Goal: Information Seeking & Learning: Compare options

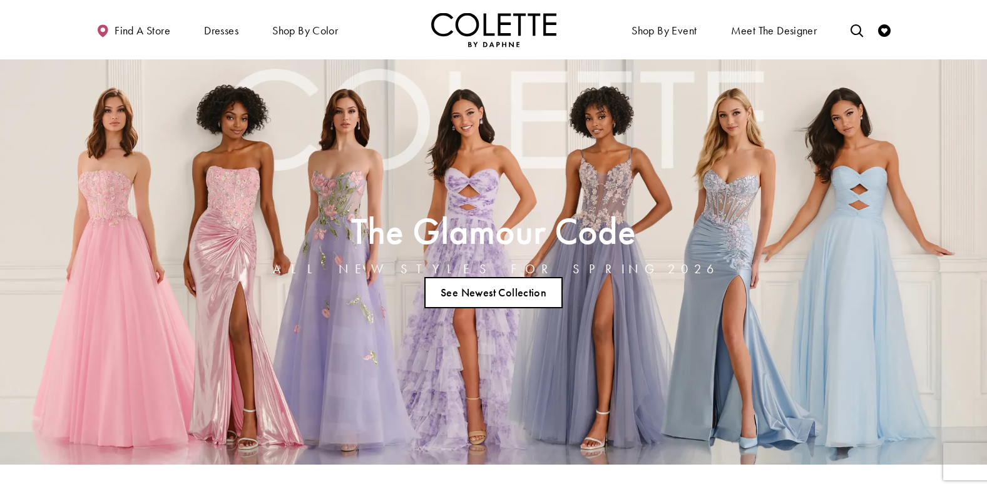
click at [479, 296] on link "See Newest Collection" at bounding box center [493, 292] width 139 height 31
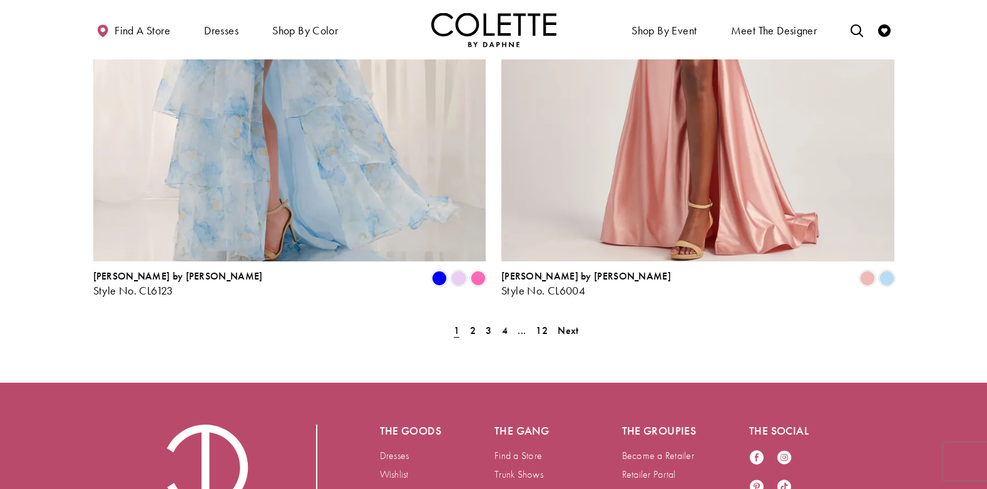
scroll to position [2565, 0]
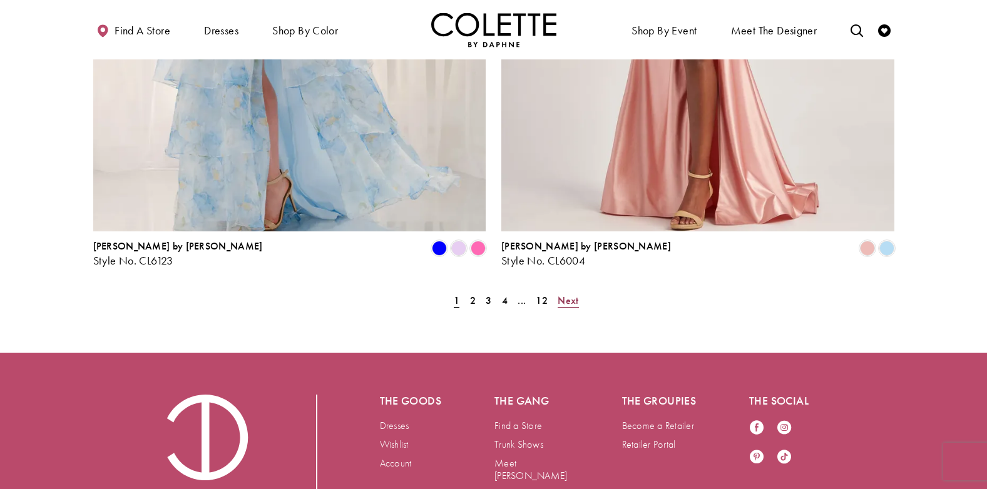
click at [564, 294] on span "Next" at bounding box center [567, 300] width 21 height 13
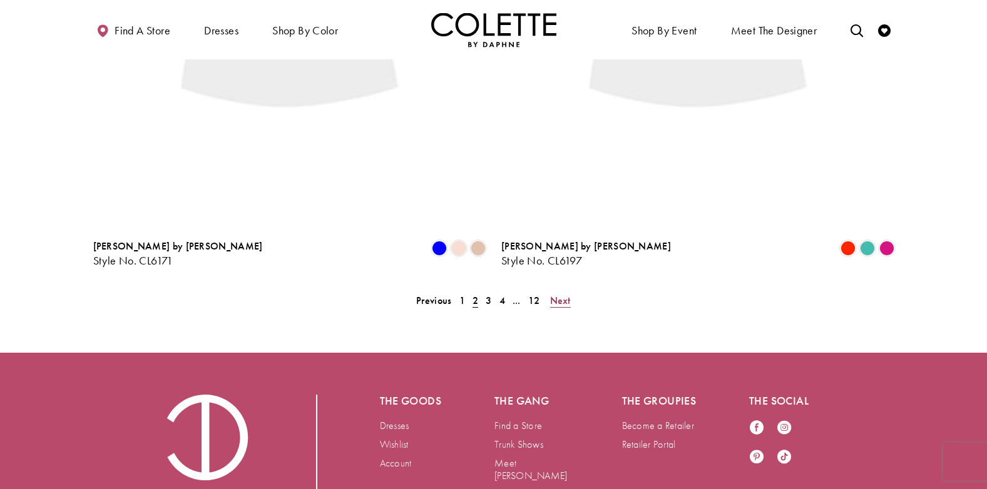
scroll to position [321, 0]
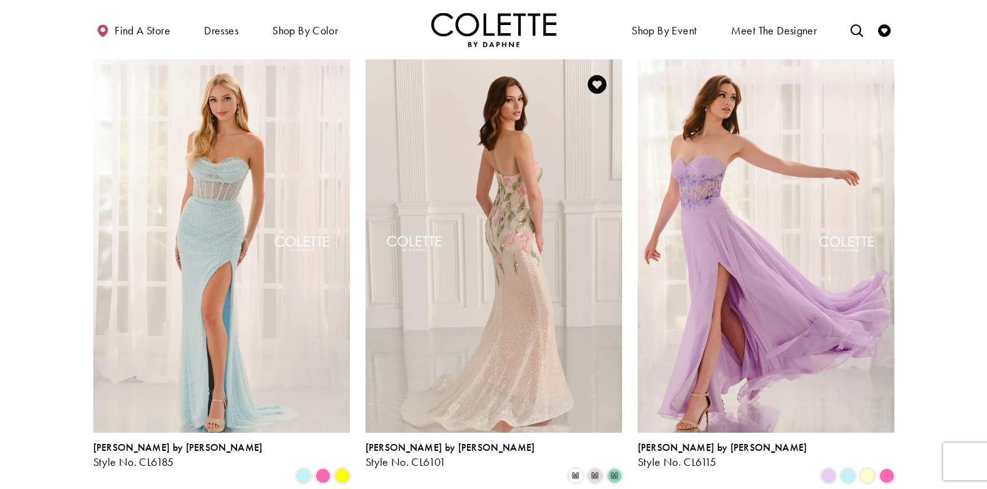
click at [500, 199] on img "Visit Colette by Daphne Style No. CL6101 Page" at bounding box center [493, 245] width 256 height 373
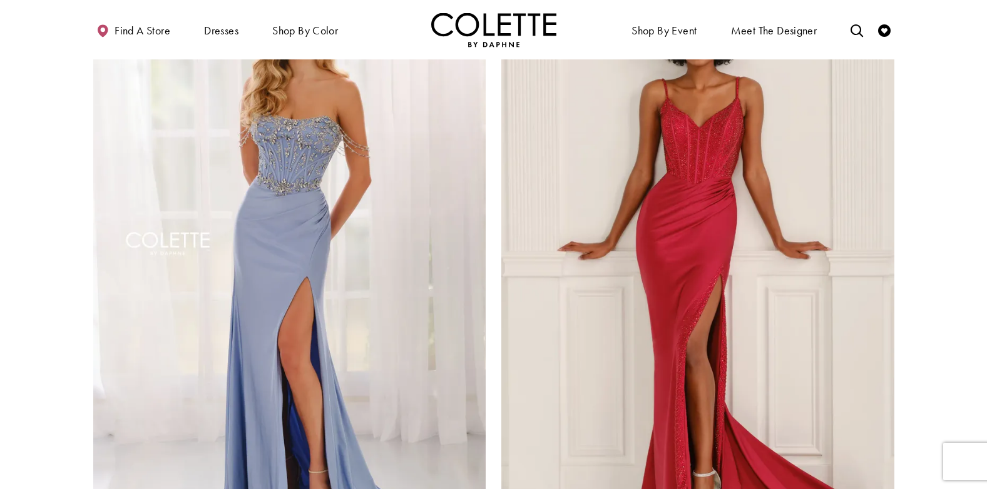
scroll to position [2385, 0]
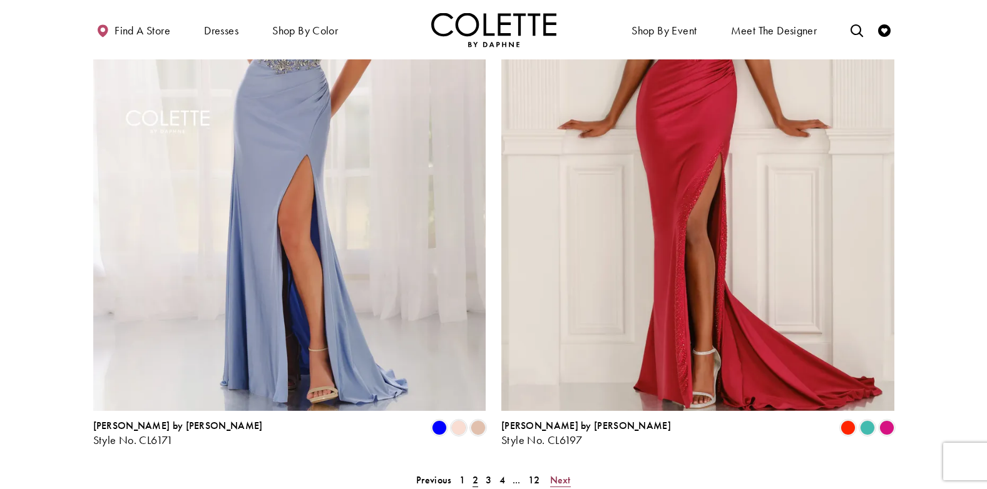
click at [560, 474] on span "Next" at bounding box center [560, 480] width 21 height 13
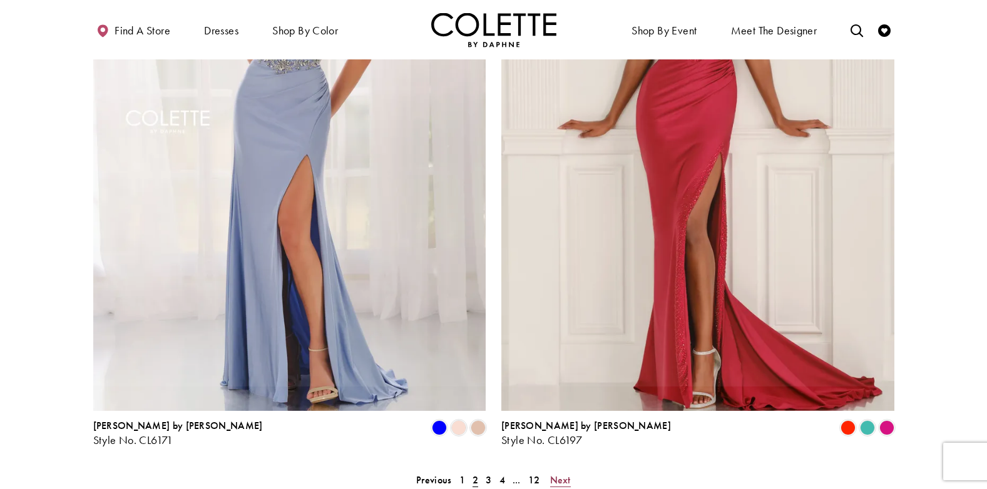
click at [560, 474] on span "Next" at bounding box center [560, 480] width 21 height 13
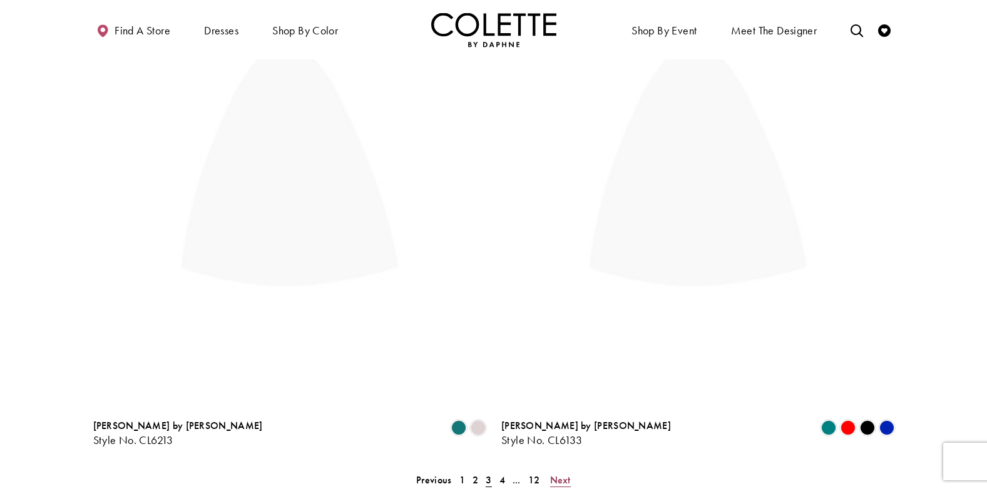
scroll to position [321, 0]
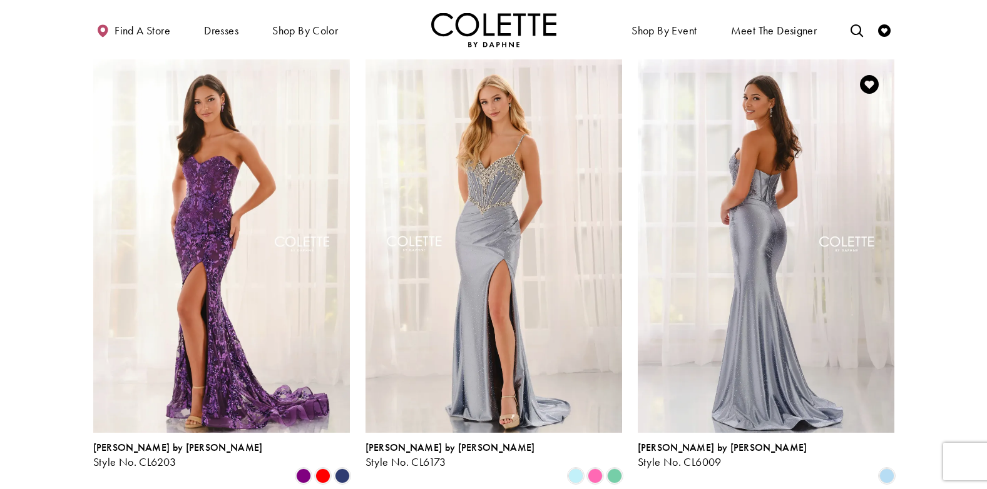
click at [765, 309] on img "Visit Colette by Daphne Style No. CL6009 Page" at bounding box center [765, 245] width 256 height 373
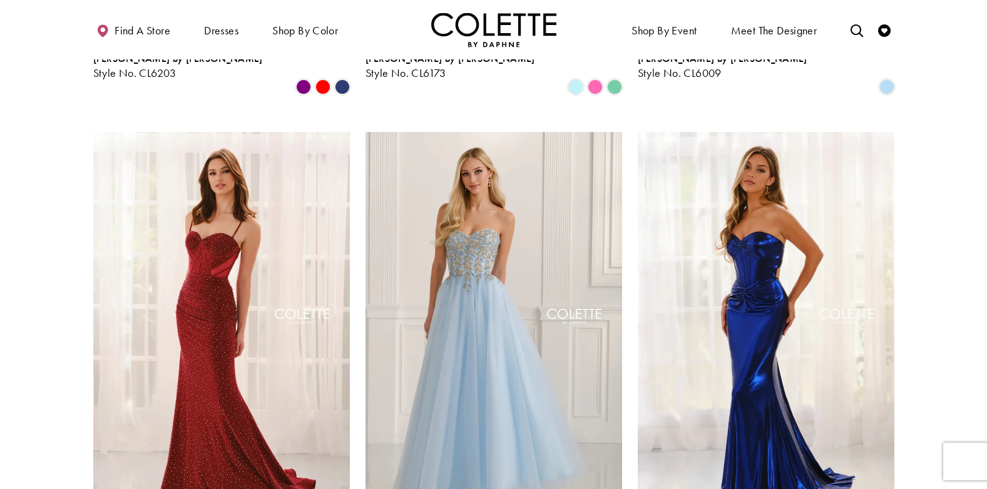
scroll to position [759, 0]
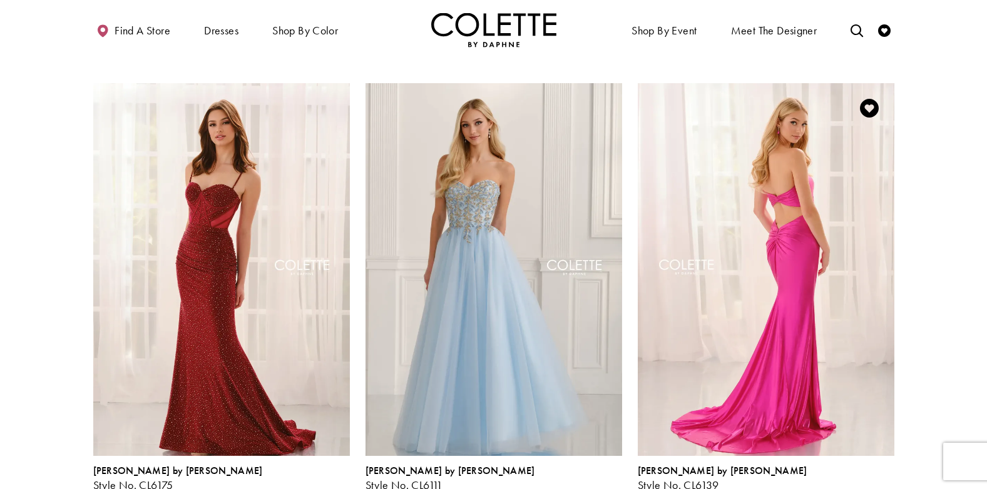
click at [798, 264] on img "Visit Colette by Daphne Style No. CL6139 Page" at bounding box center [765, 269] width 256 height 373
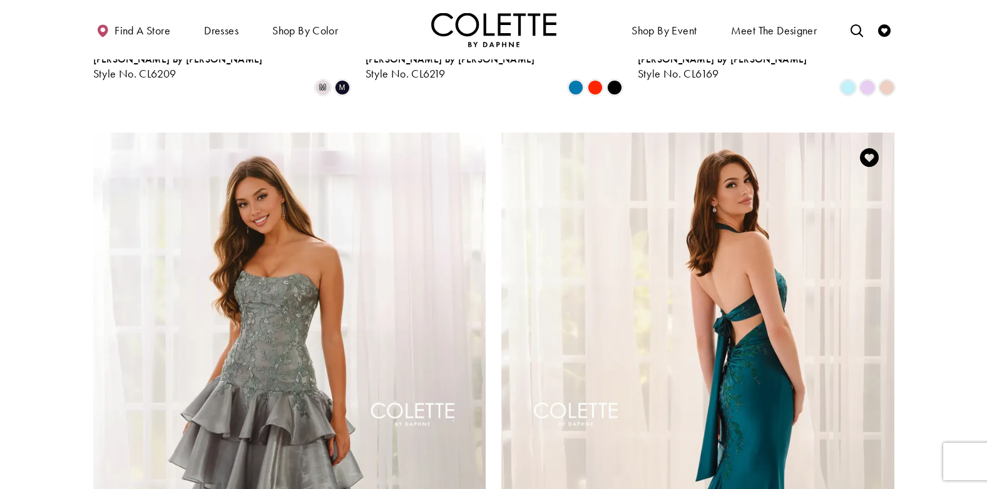
scroll to position [2010, 0]
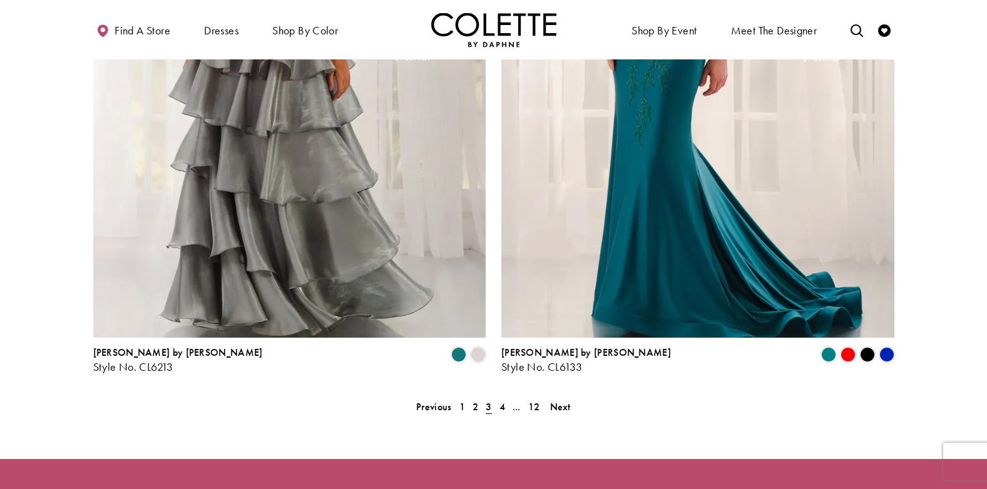
scroll to position [2573, 0]
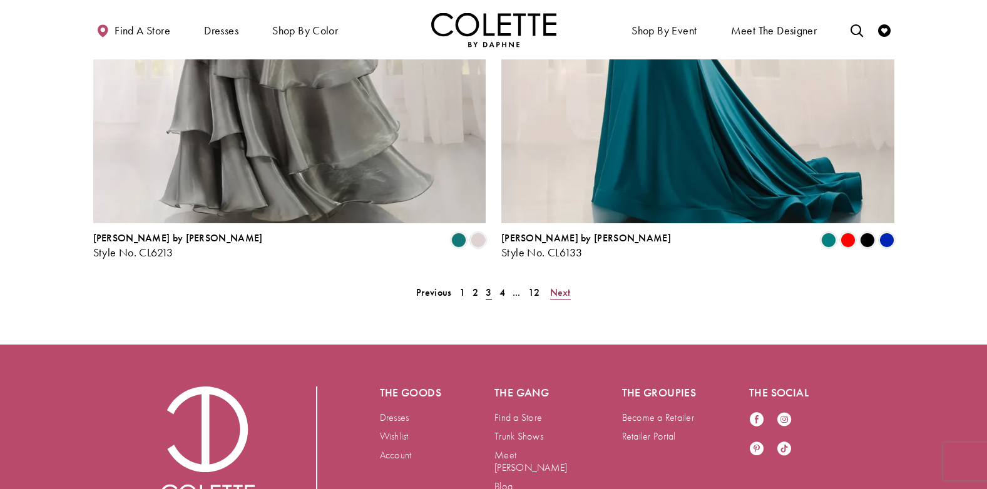
click at [567, 286] on span "Next" at bounding box center [560, 292] width 21 height 13
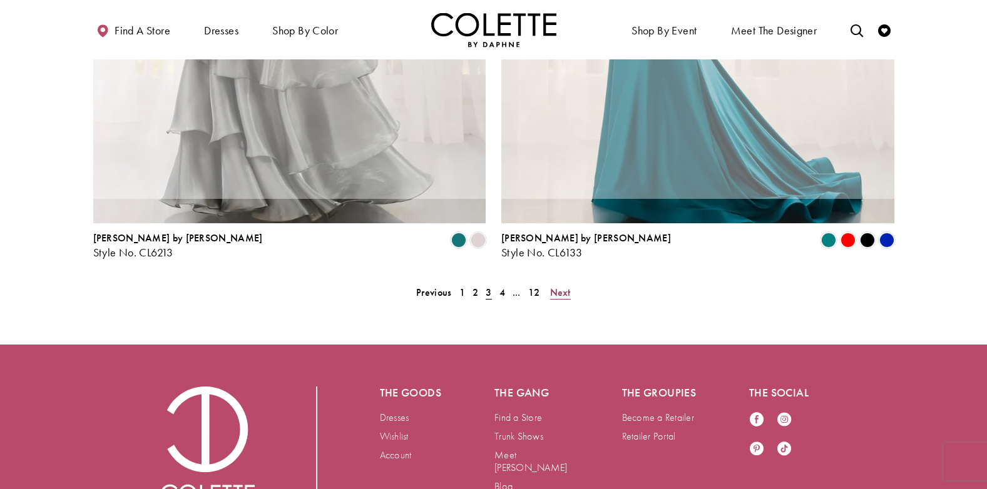
scroll to position [321, 0]
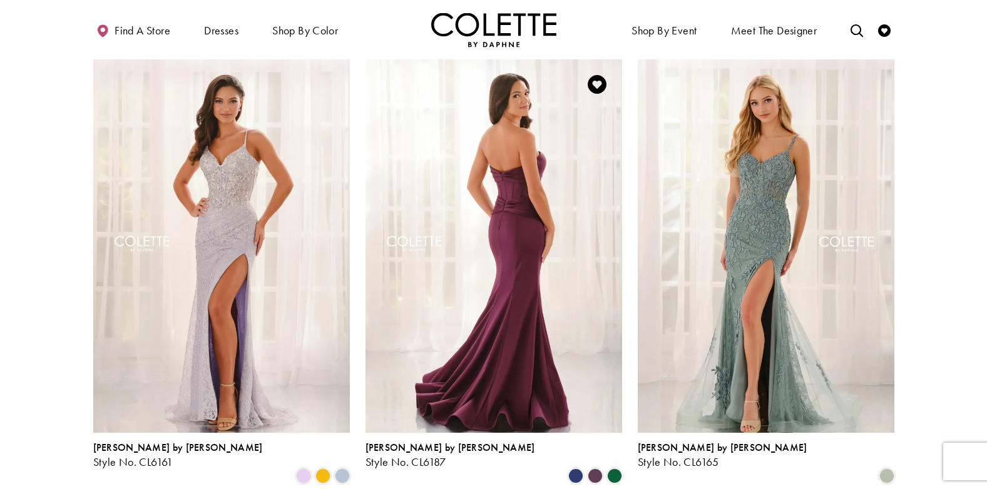
click at [490, 179] on img "Visit Colette by Daphne Style No. CL6187 Page" at bounding box center [493, 245] width 256 height 373
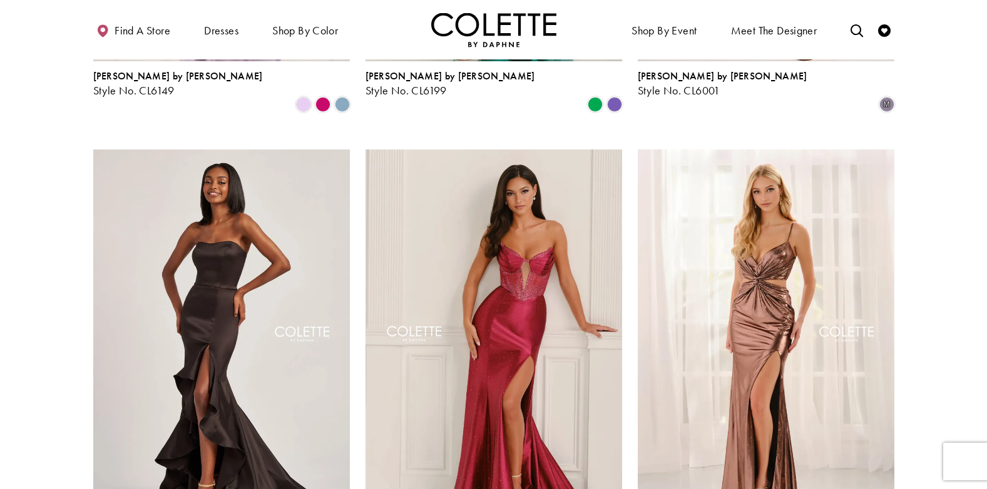
scroll to position [1635, 0]
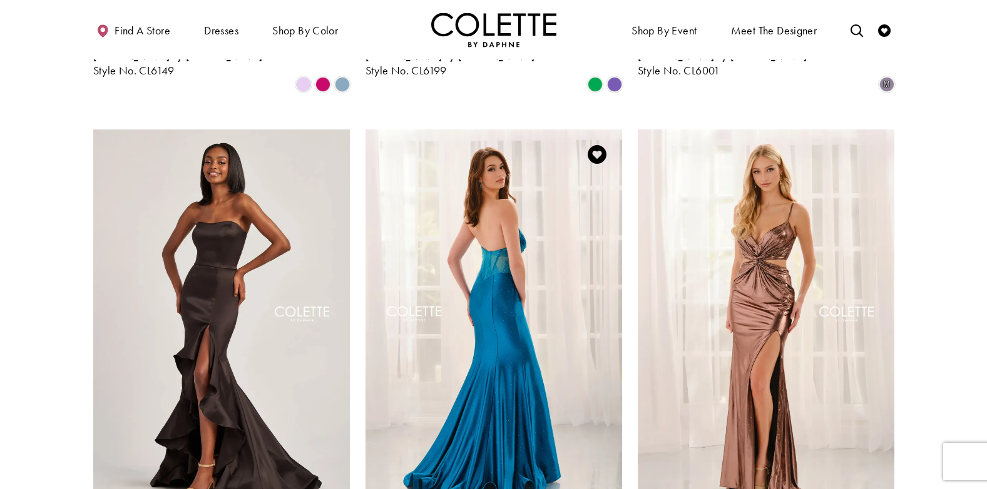
click at [568, 258] on img "Visit Colette by Daphne Style No. CL6129 Page" at bounding box center [493, 315] width 256 height 373
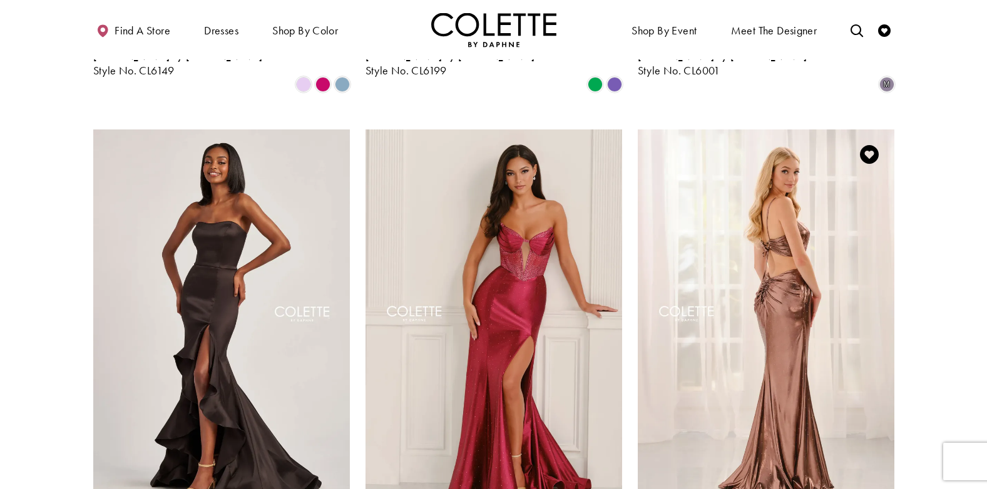
click at [796, 245] on img "Visit Colette by Daphne Style No. CL6137 Page" at bounding box center [765, 315] width 256 height 373
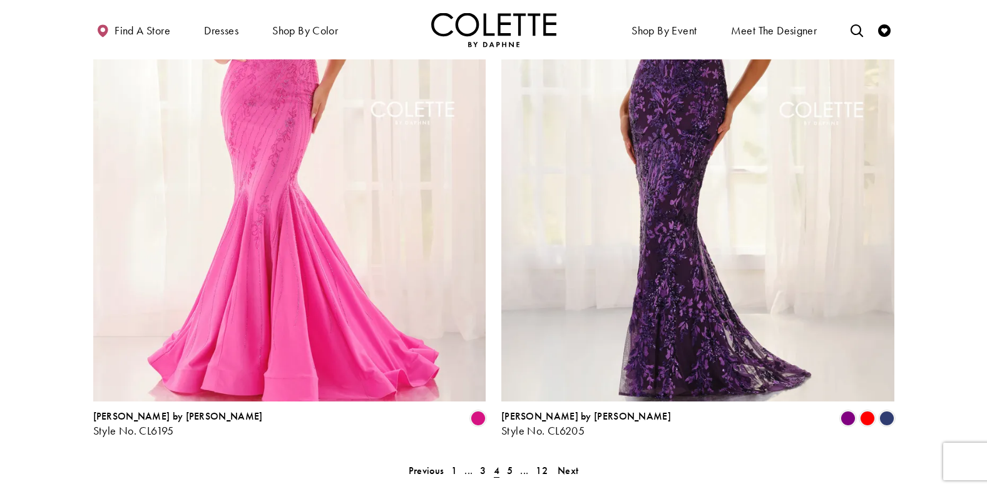
scroll to position [2510, 0]
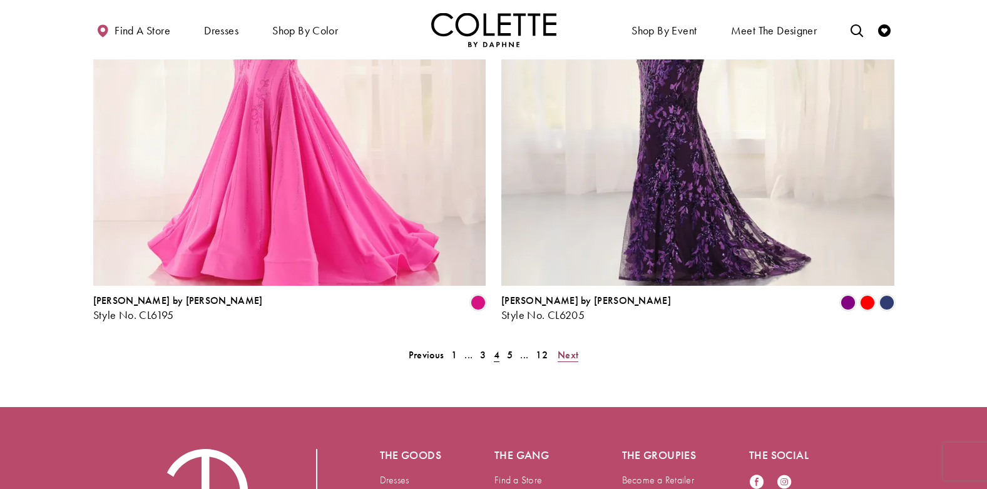
click at [560, 348] on span "Next" at bounding box center [567, 354] width 21 height 13
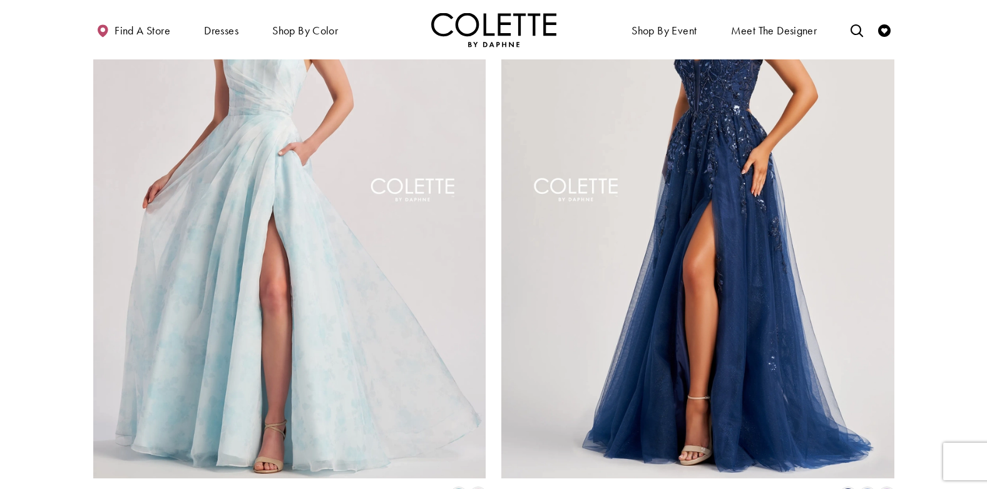
scroll to position [2448, 0]
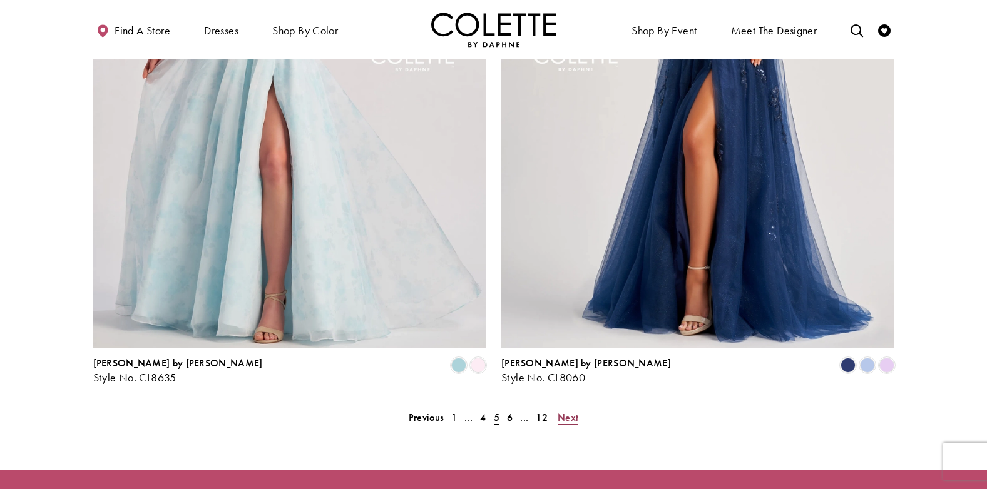
click at [571, 411] on span "Next" at bounding box center [567, 417] width 21 height 13
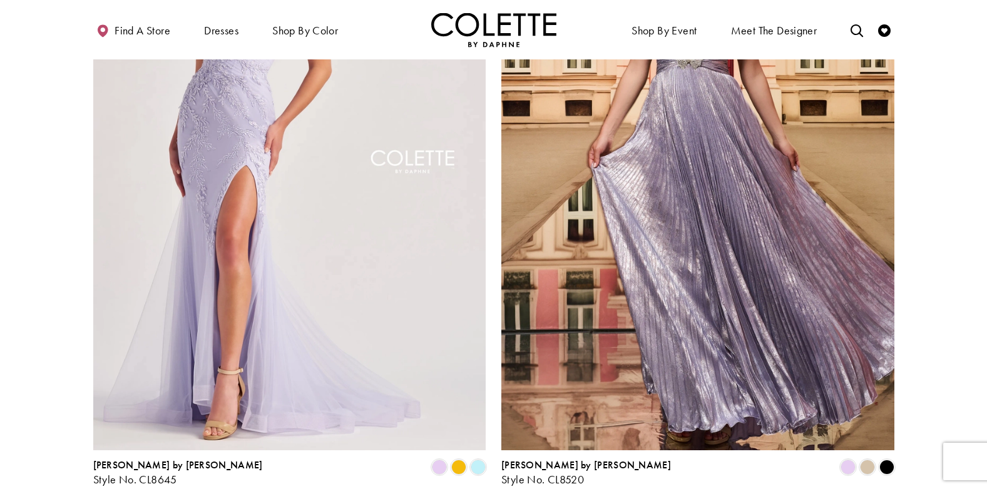
scroll to position [2385, 0]
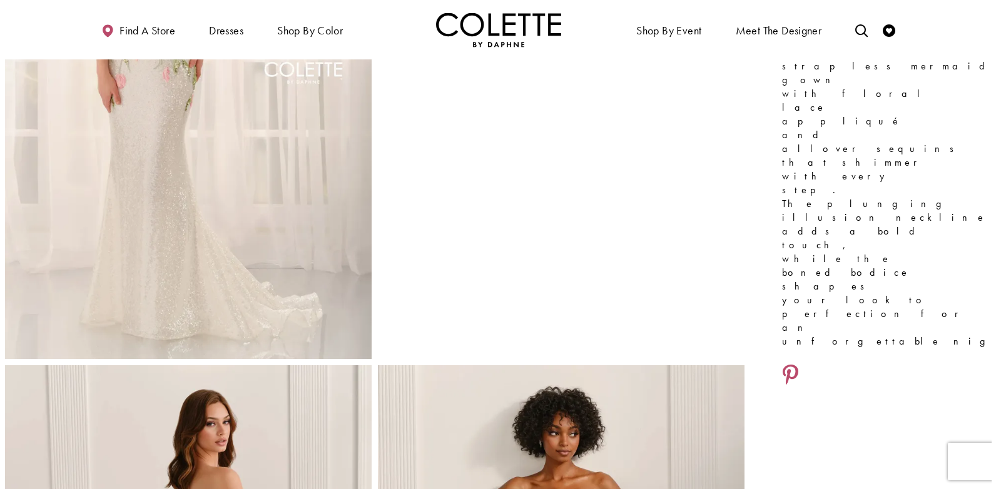
scroll to position [500, 0]
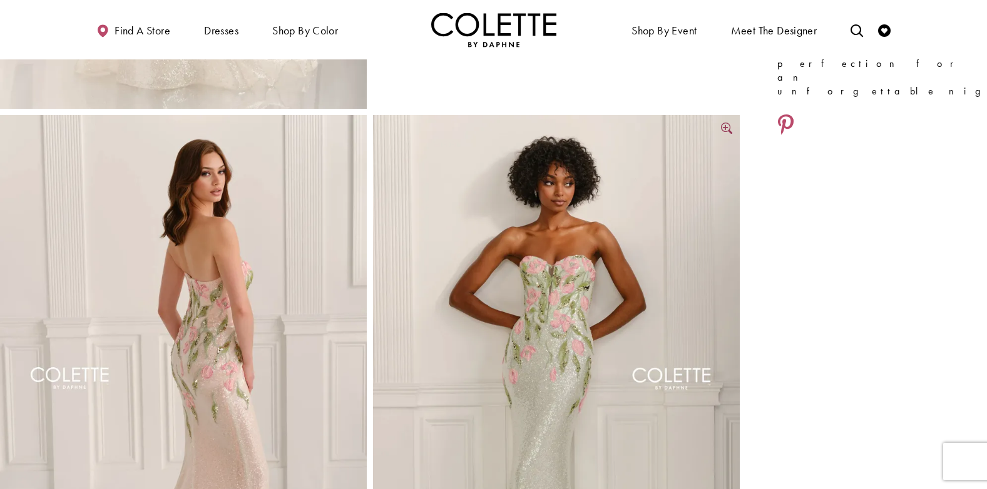
click at [580, 388] on img "Full size Style CL6101 Colette by Daphne #3 Mint/Multi frontface vertical pictu…" at bounding box center [556, 390] width 367 height 550
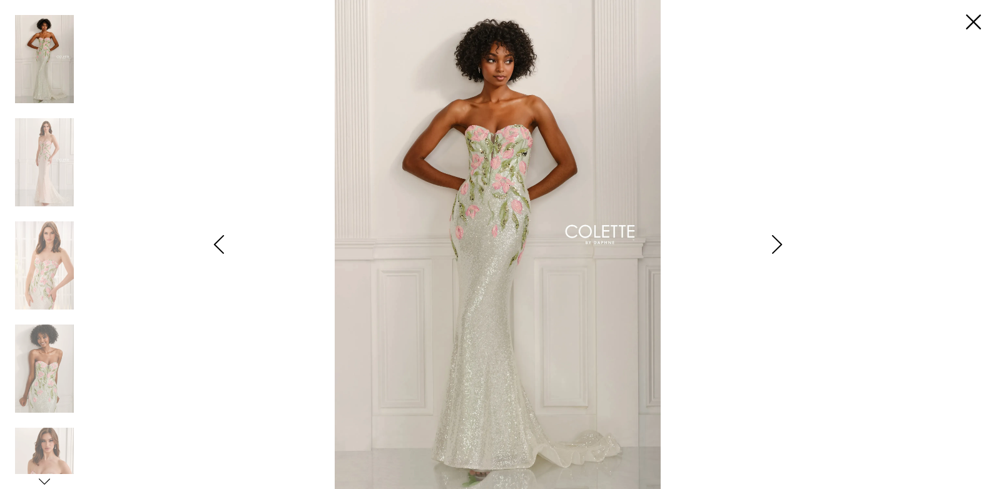
click at [773, 241] on icon "Style CL6101 Colette by Daphne Views dialog" at bounding box center [776, 244] width 31 height 19
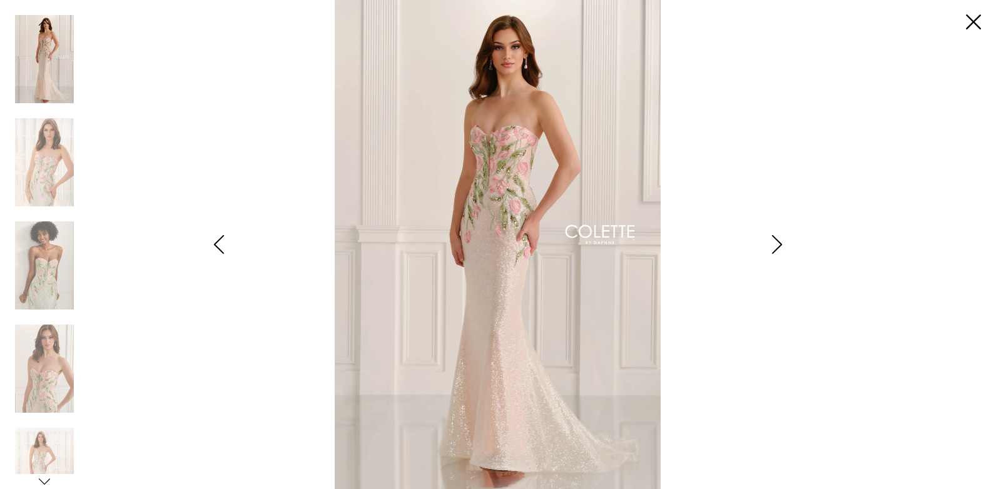
click at [773, 241] on icon "Style CL6101 Colette by Daphne Views dialog" at bounding box center [776, 244] width 31 height 19
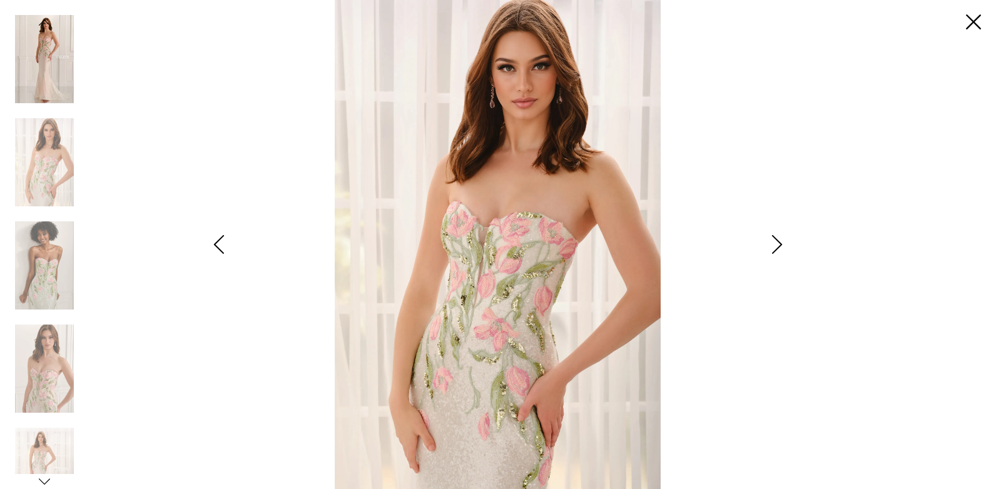
click at [773, 241] on icon "Style CL6101 Colette by Daphne Views dialog" at bounding box center [776, 244] width 31 height 19
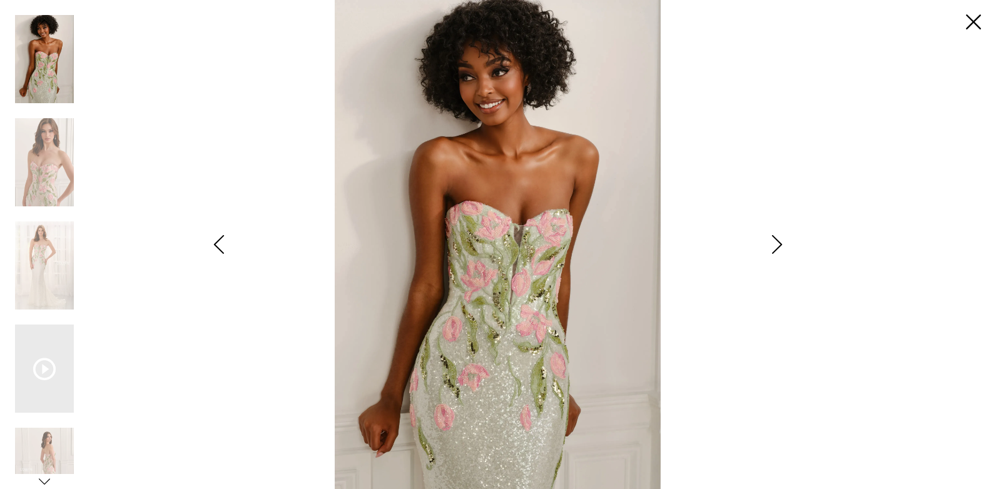
click at [773, 242] on icon "Style CL6101 Colette by Daphne Views dialog" at bounding box center [776, 244] width 31 height 19
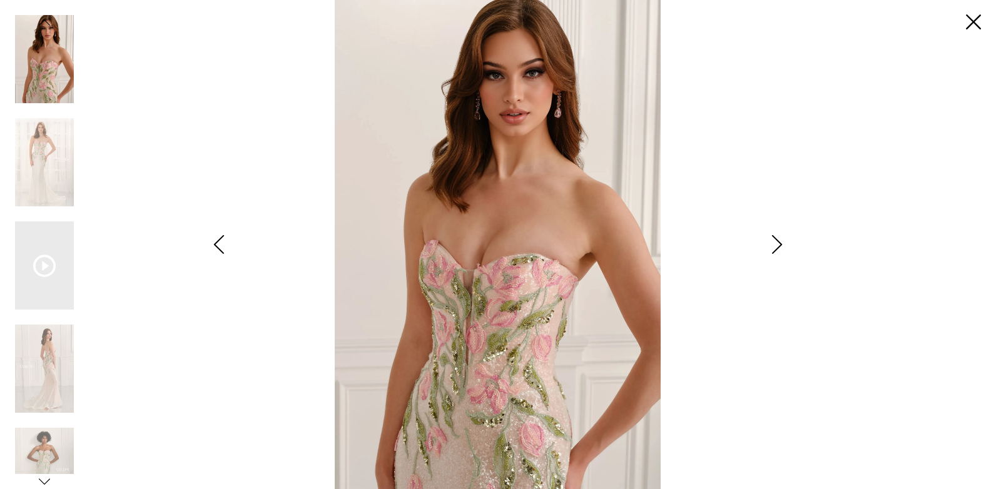
click at [773, 242] on icon "Style CL6101 Colette by Daphne Views dialog" at bounding box center [776, 244] width 31 height 19
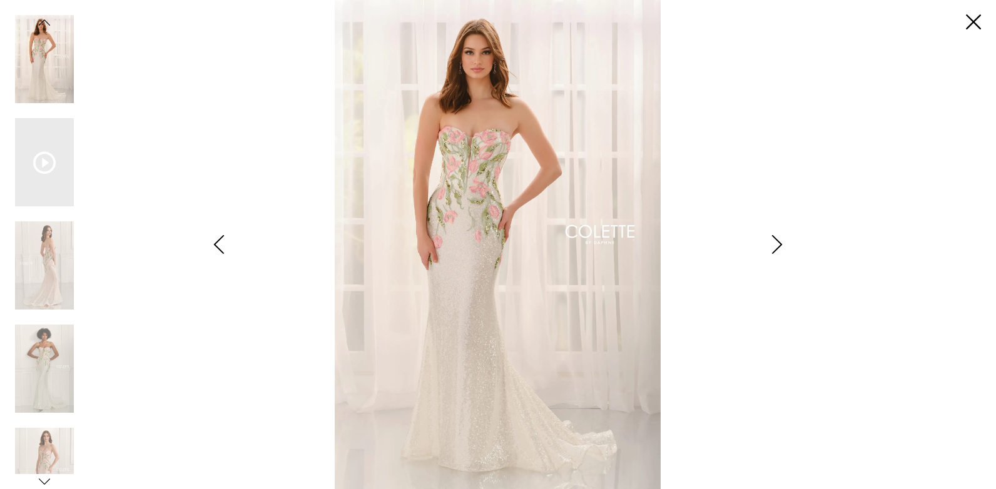
click at [773, 242] on icon "Style CL6101 Colette by Daphne Views dialog" at bounding box center [776, 244] width 31 height 19
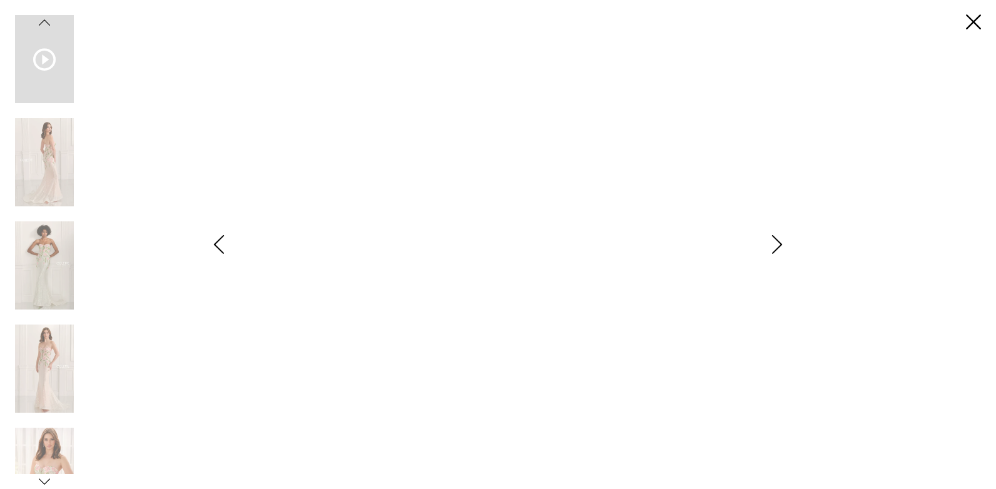
click at [773, 242] on icon "Style CL6101 Colette by Daphne Views dialog" at bounding box center [776, 244] width 31 height 19
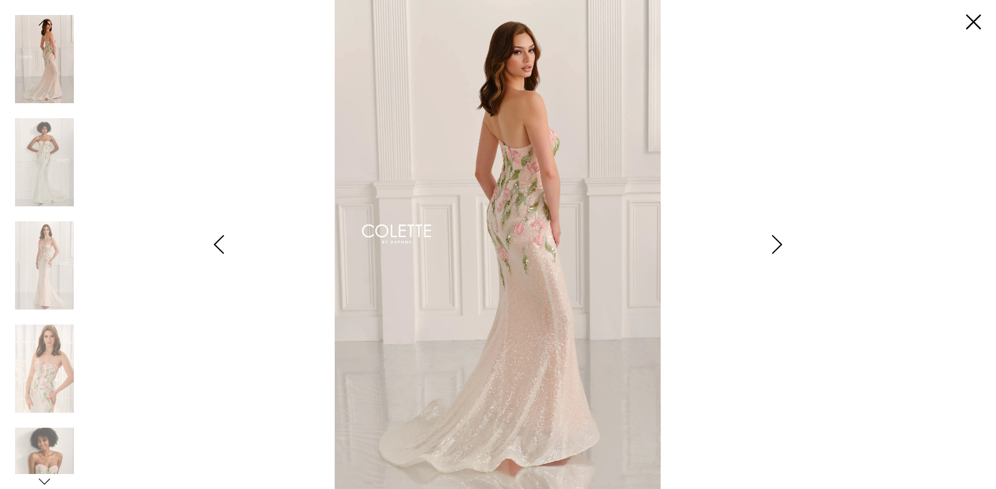
click at [773, 242] on icon "Style CL6101 Colette by Daphne Views dialog" at bounding box center [776, 244] width 31 height 19
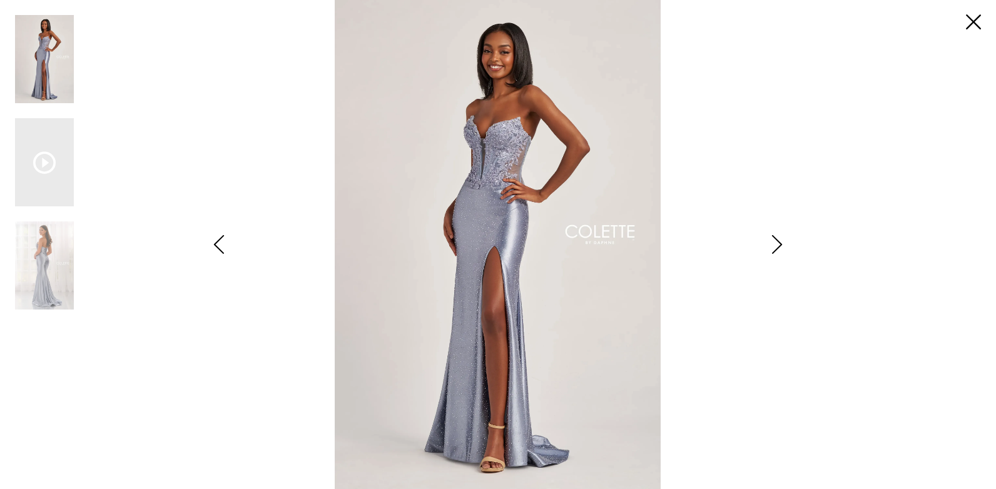
click at [773, 244] on icon "Style CL6009 Colette by Daphne Views dialog" at bounding box center [776, 244] width 31 height 19
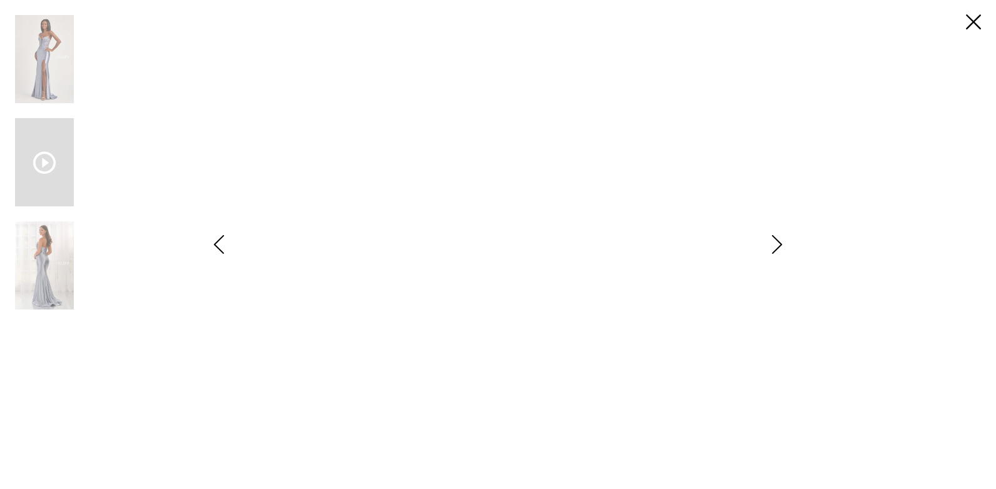
click at [773, 244] on icon "Style CL6009 Colette by Daphne Views dialog" at bounding box center [776, 244] width 31 height 19
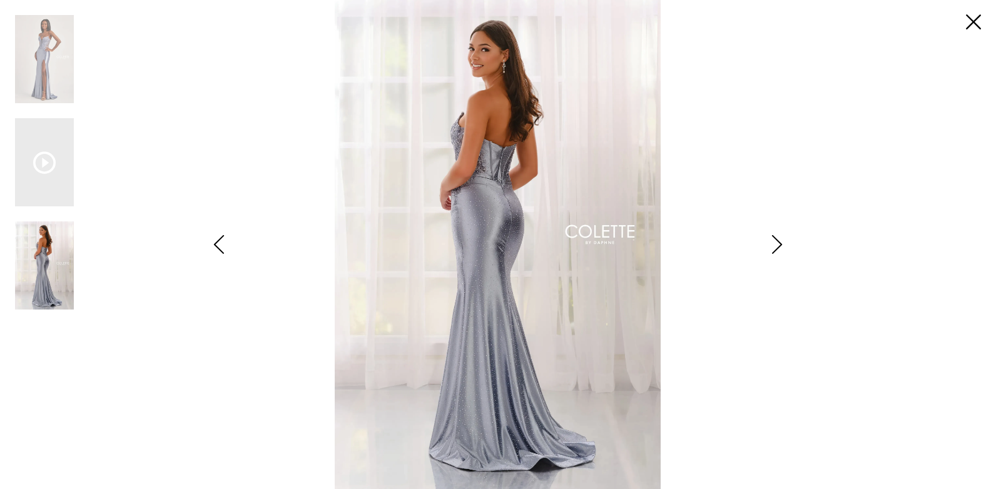
click at [773, 244] on icon "Style CL6009 Colette by Daphne Views dialog" at bounding box center [776, 244] width 31 height 19
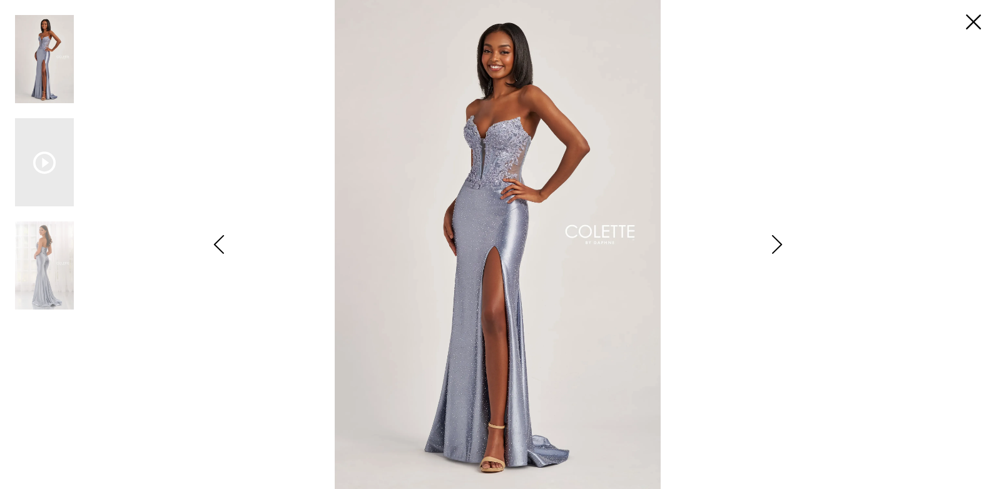
click at [773, 244] on icon "Style CL6009 Colette by Daphne Views dialog" at bounding box center [776, 244] width 31 height 19
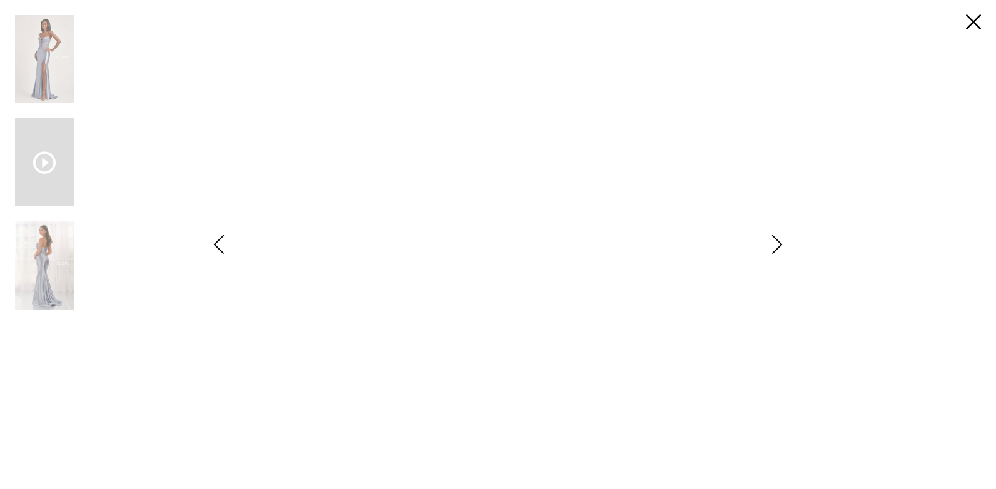
click at [773, 244] on icon "Style CL6009 Colette by Daphne Views dialog" at bounding box center [776, 244] width 31 height 19
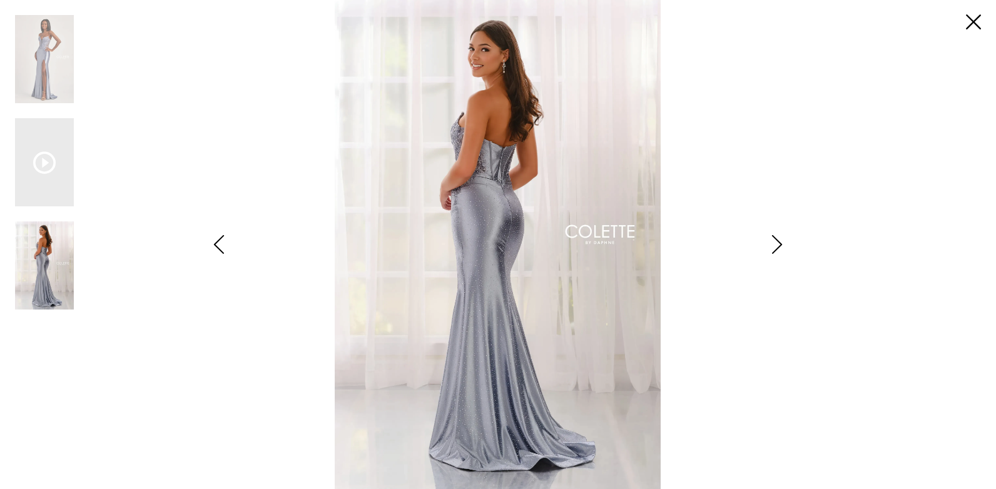
click at [773, 244] on icon "Style CL6009 Colette by Daphne Views dialog" at bounding box center [776, 244] width 31 height 19
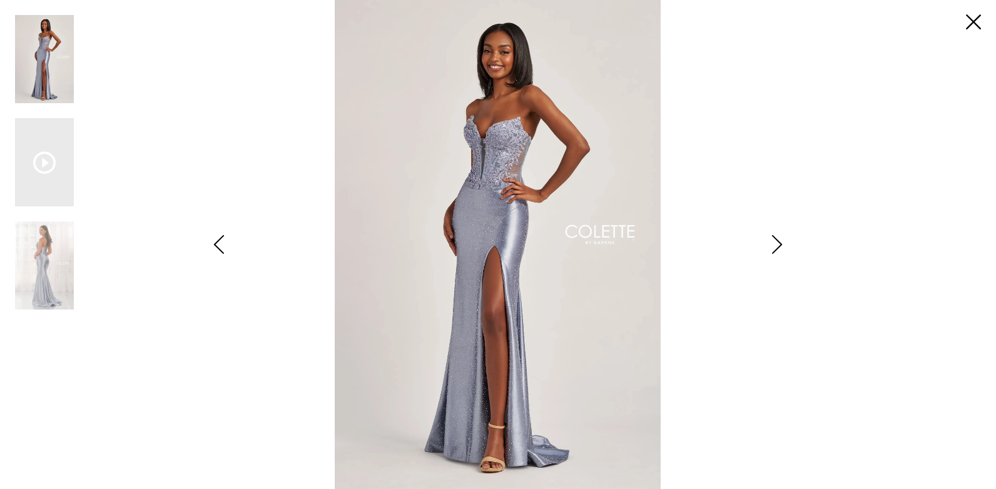
click at [773, 244] on icon "Style CL6009 Colette by Daphne Views dialog" at bounding box center [776, 244] width 31 height 19
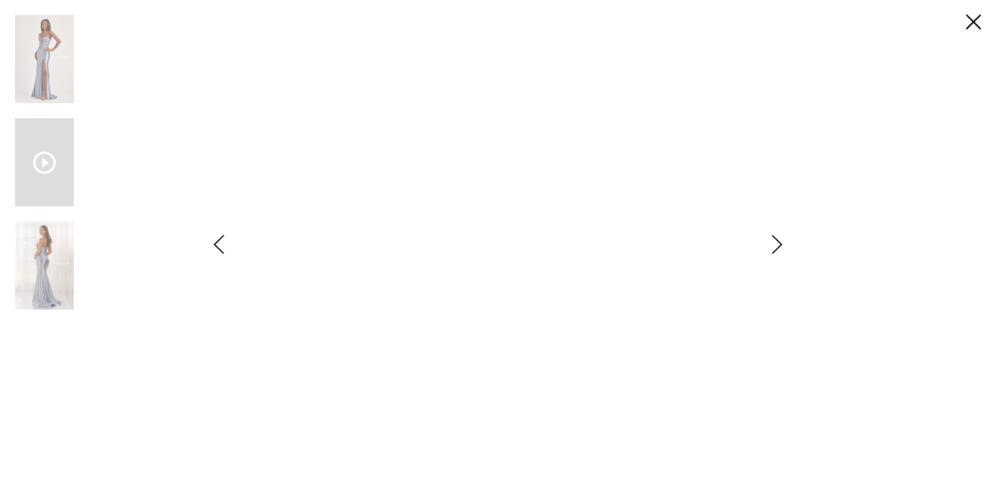
drag, startPoint x: 0, startPoint y: 4, endPoint x: 669, endPoint y: 121, distance: 679.6
click at [669, 121] on video "Style CL6009 Colette by Daphne #1 autoplay loop mute video" at bounding box center [498, 244] width 526 height 263
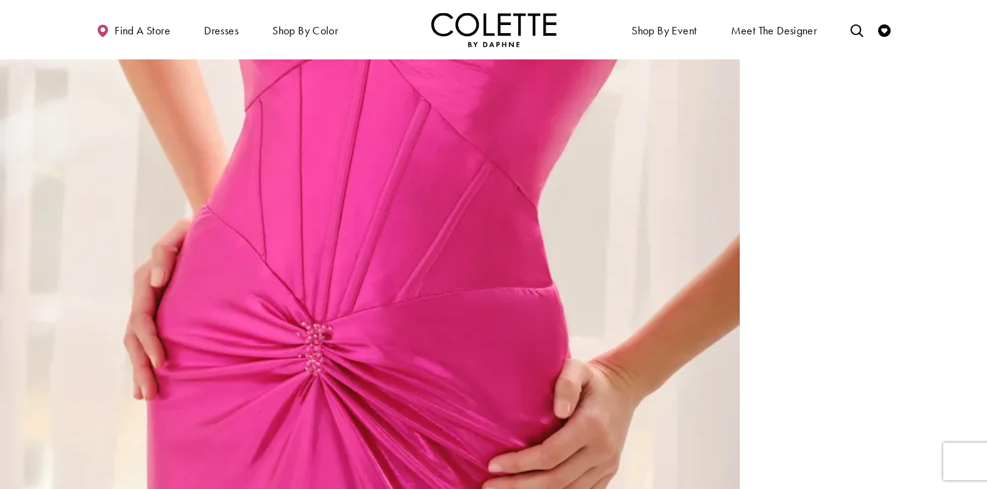
scroll to position [2104, 0]
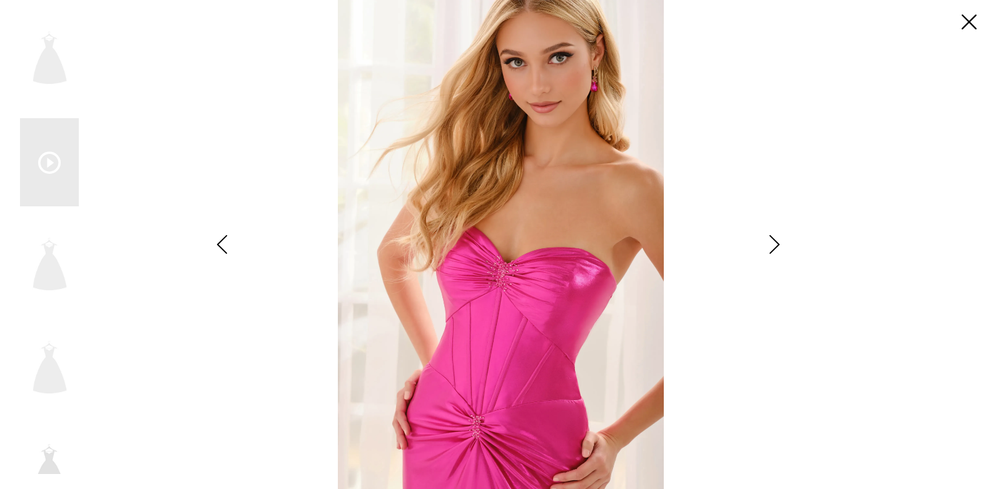
scroll to position [2119, 0]
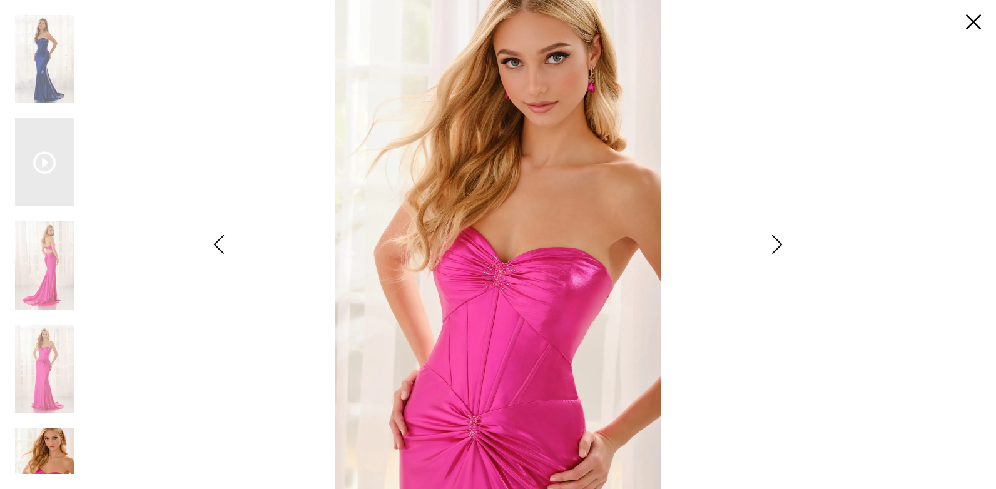
click at [778, 247] on icon "Style CL6139 Colette by Daphne Views dialog" at bounding box center [776, 244] width 31 height 19
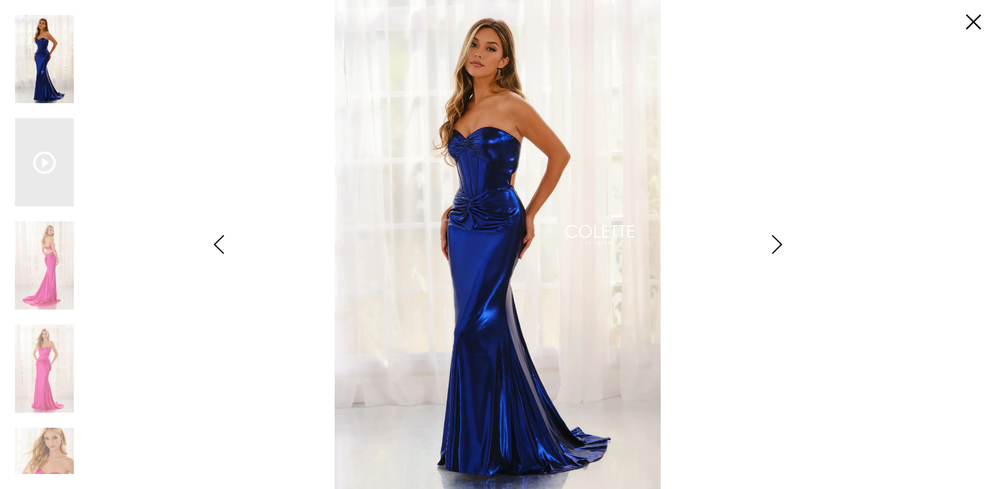
click at [778, 247] on icon "Style CL6139 Colette by Daphne Views dialog" at bounding box center [776, 244] width 31 height 19
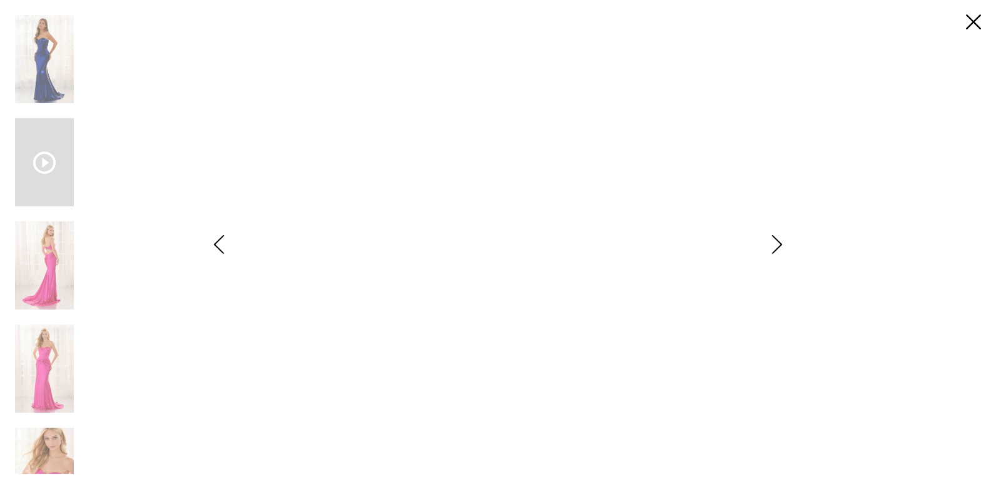
click at [778, 247] on icon "Style CL6139 Colette by Daphne Views dialog" at bounding box center [776, 244] width 31 height 19
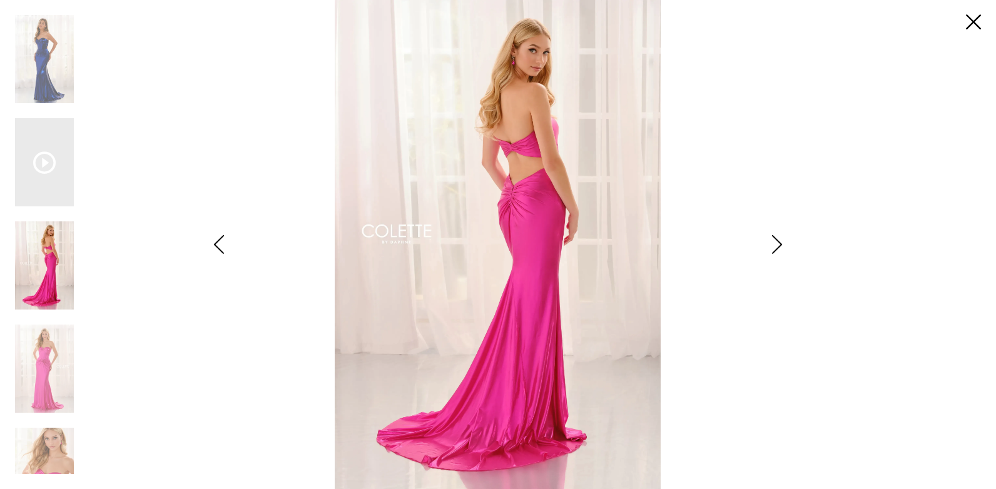
click at [778, 247] on icon "Style CL6139 Colette by Daphne Views dialog" at bounding box center [776, 244] width 31 height 19
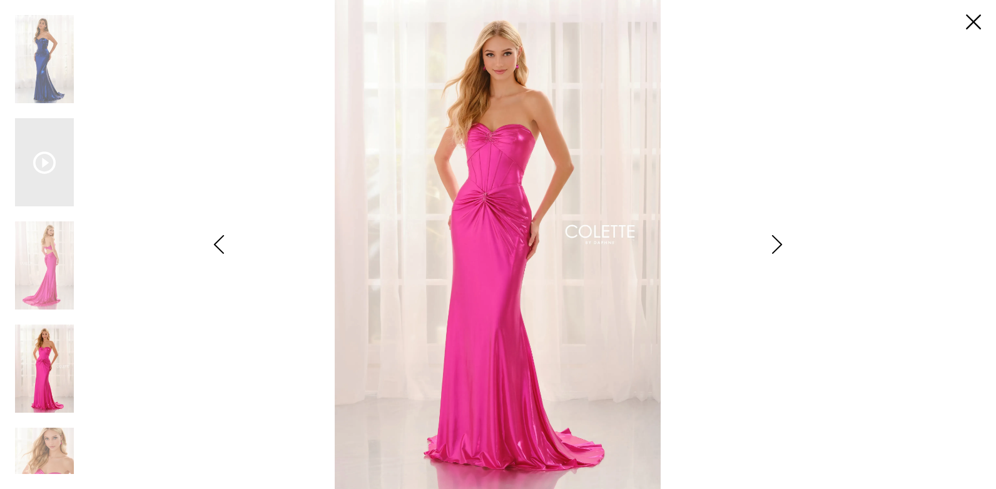
click at [778, 247] on icon "Style CL6139 Colette by Daphne Views dialog" at bounding box center [776, 244] width 31 height 19
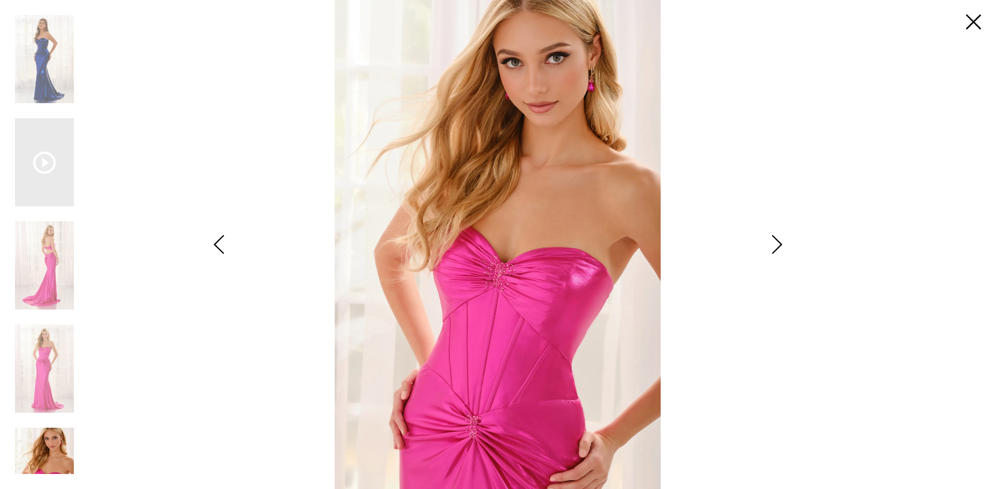
click at [778, 247] on icon "Style CL6139 Colette by Daphne Views dialog" at bounding box center [776, 244] width 31 height 19
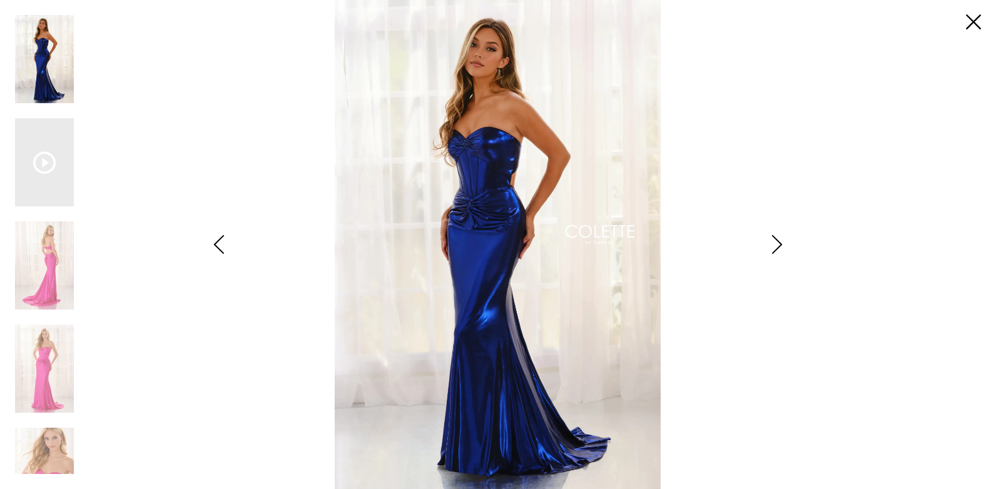
click at [778, 247] on icon "Style CL6139 Colette by Daphne Views dialog" at bounding box center [776, 244] width 31 height 19
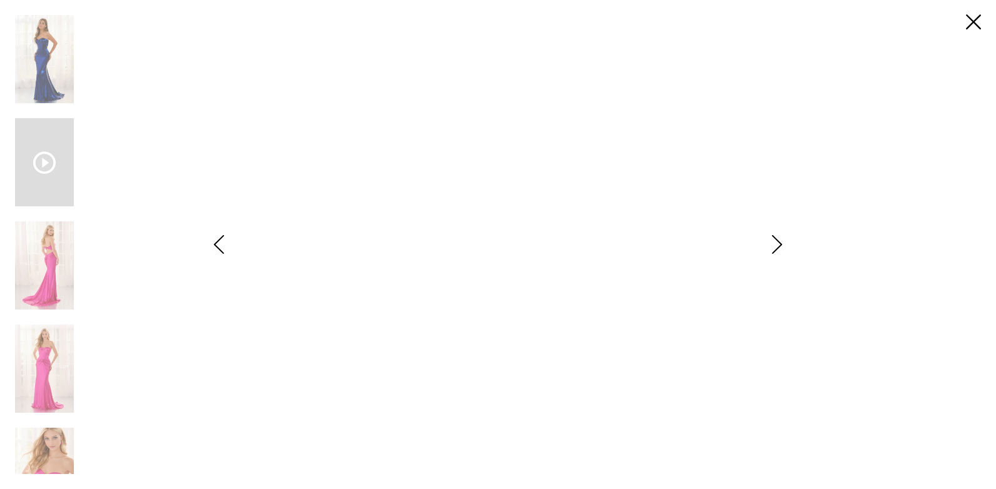
click at [778, 247] on icon "Style CL6139 Colette by Daphne Views dialog" at bounding box center [776, 244] width 31 height 19
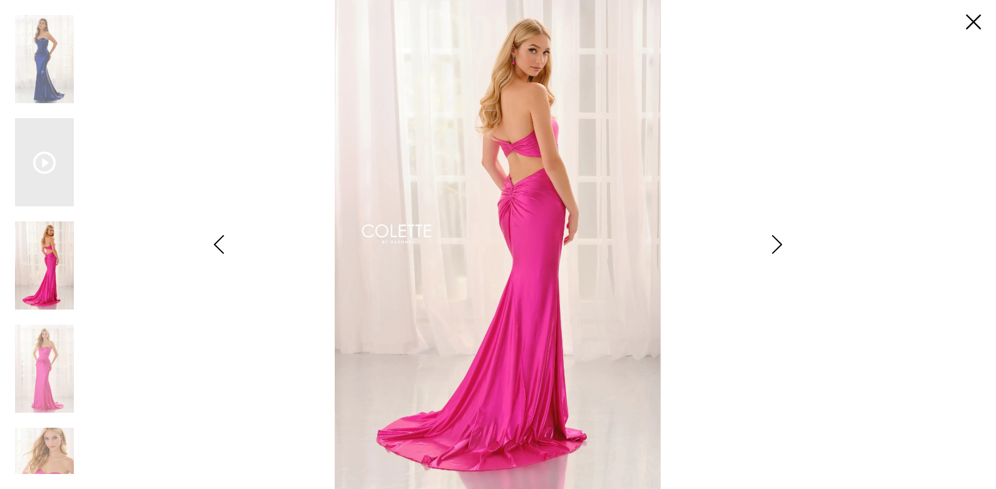
click at [778, 247] on icon "Style CL6139 Colette by Daphne Views dialog" at bounding box center [776, 244] width 31 height 19
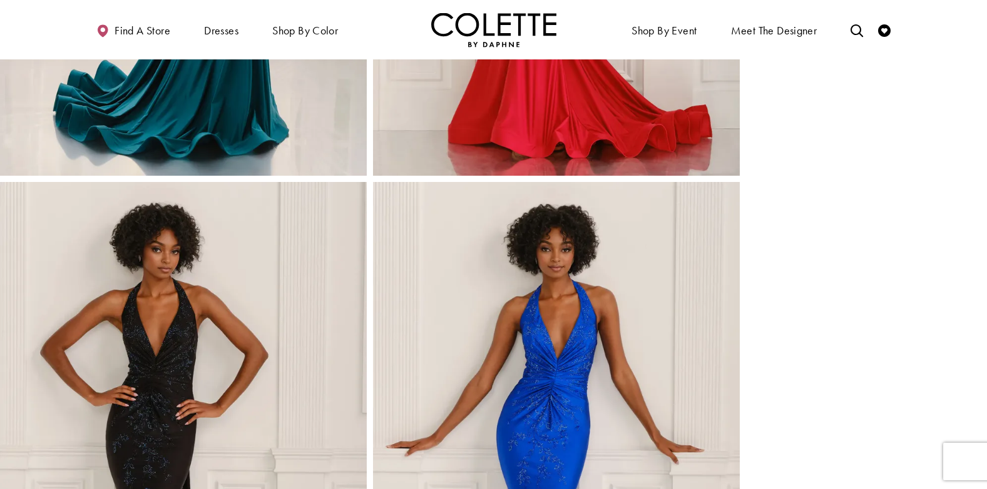
scroll to position [1063, 0]
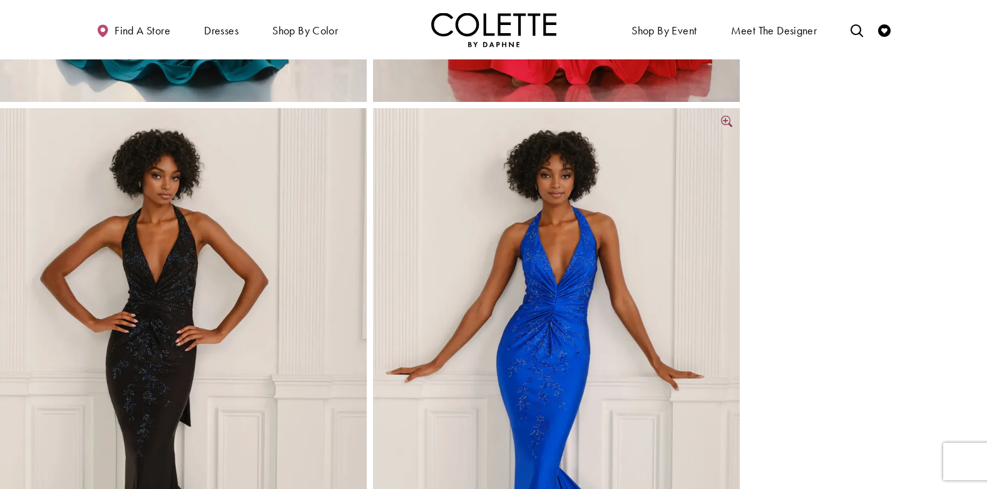
click at [484, 377] on img "Full size Style CL6133 Colette by Daphne #5 Royal Blue frontface vertical pictu…" at bounding box center [556, 383] width 367 height 550
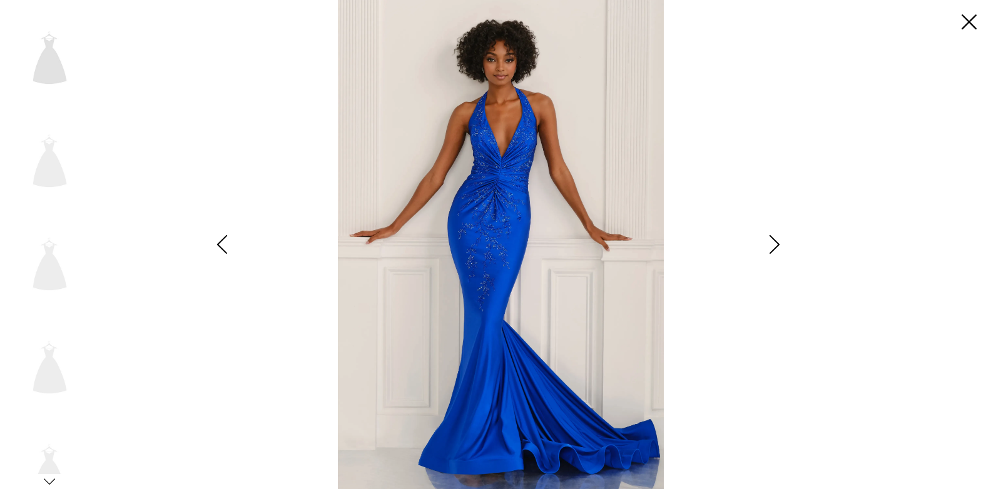
scroll to position [1072, 0]
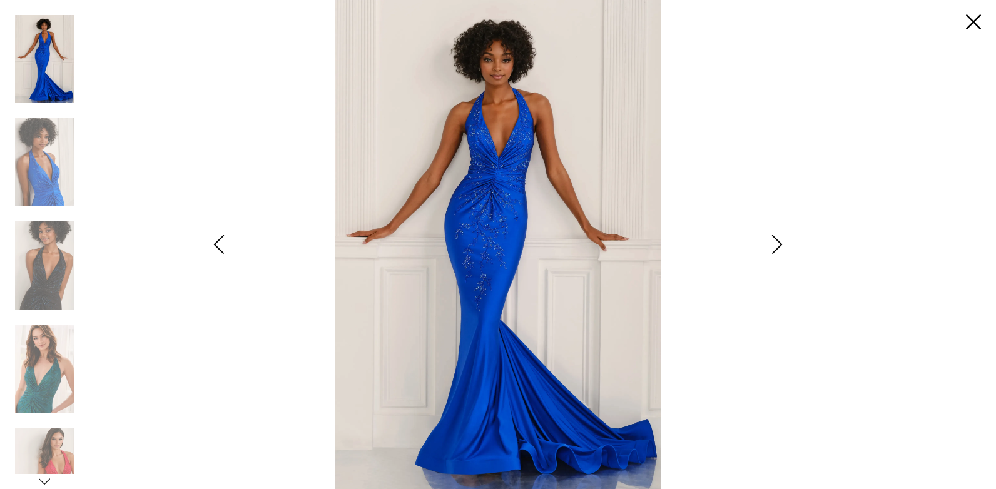
click at [779, 246] on icon "Style CL6133 Colette by Daphne Views dialog" at bounding box center [776, 244] width 31 height 19
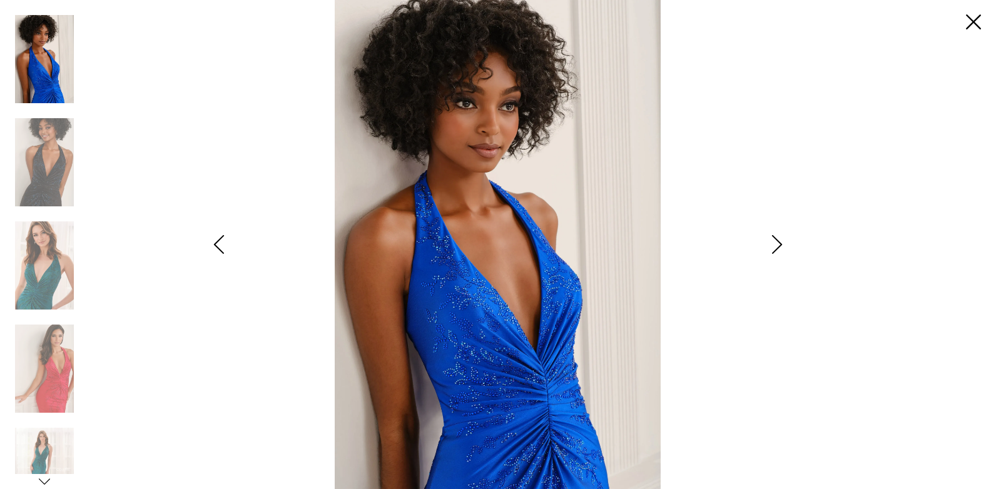
click at [779, 246] on icon "Style CL6133 Colette by Daphne Views dialog" at bounding box center [776, 244] width 31 height 19
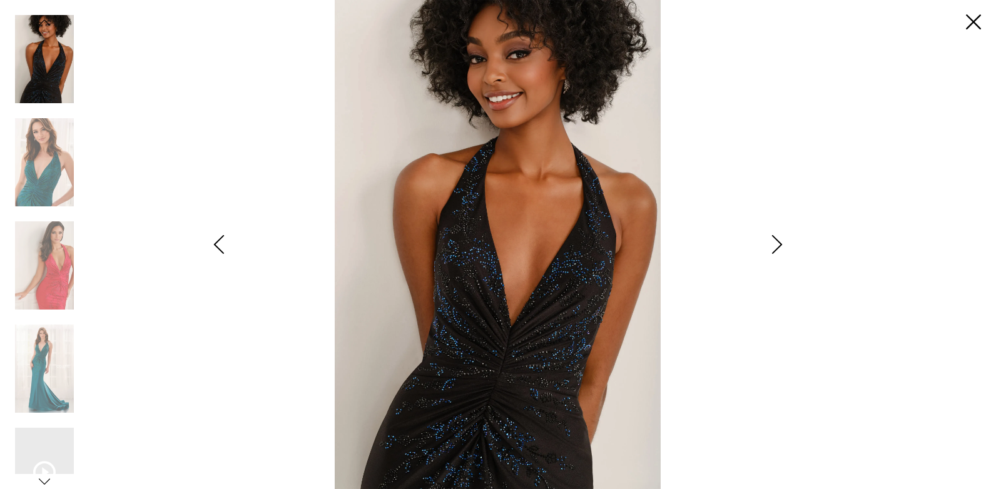
click at [779, 246] on icon "Style CL6133 Colette by Daphne Views dialog" at bounding box center [776, 244] width 31 height 19
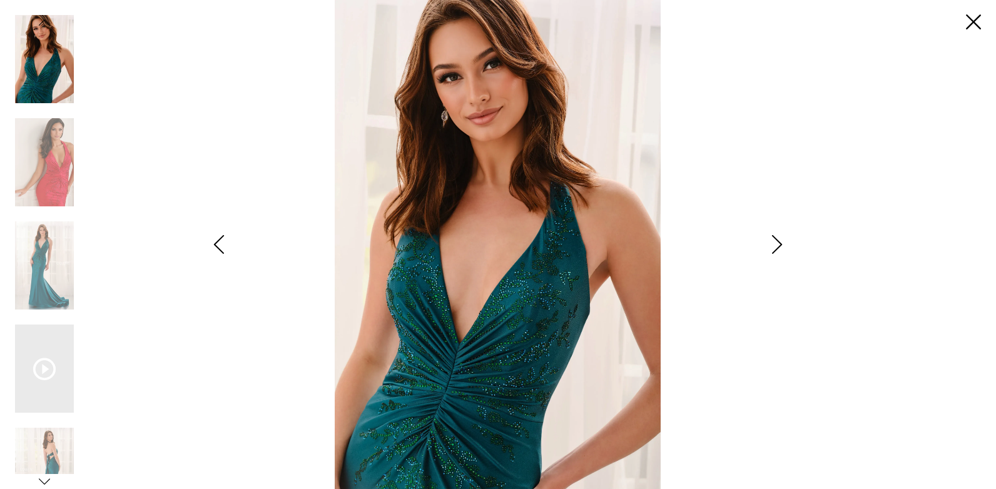
click at [779, 246] on icon "Style CL6133 Colette by Daphne Views dialog" at bounding box center [776, 244] width 31 height 19
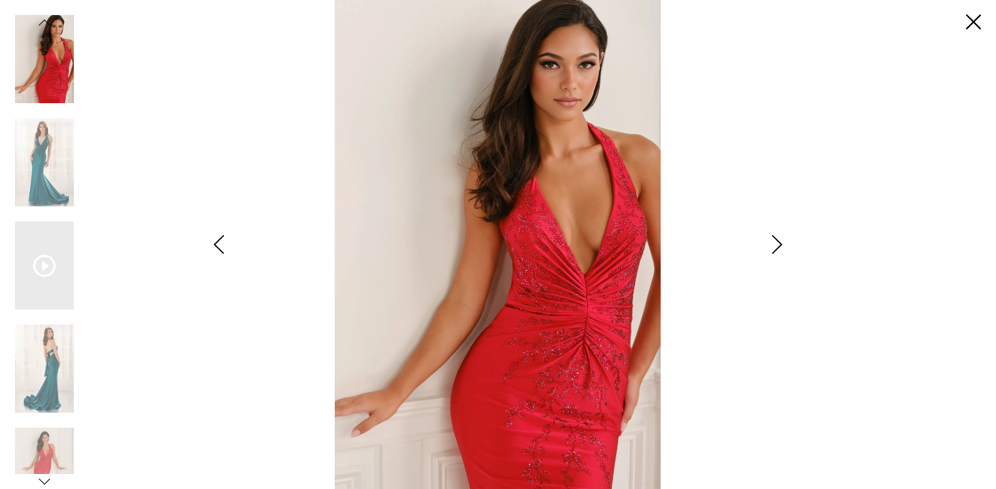
click at [779, 246] on icon "Style CL6133 Colette by Daphne Views dialog" at bounding box center [776, 244] width 31 height 19
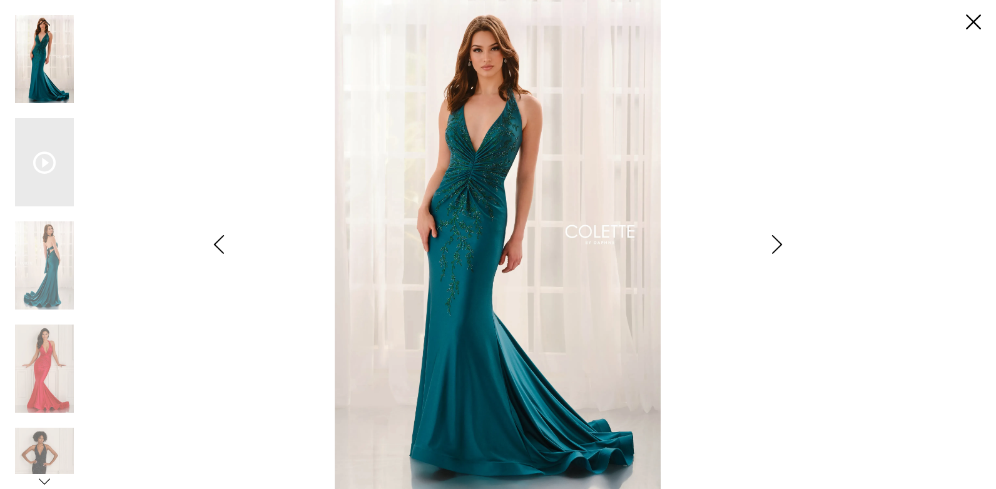
click at [779, 246] on icon "Style CL6133 Colette by Daphne Views dialog" at bounding box center [776, 244] width 31 height 19
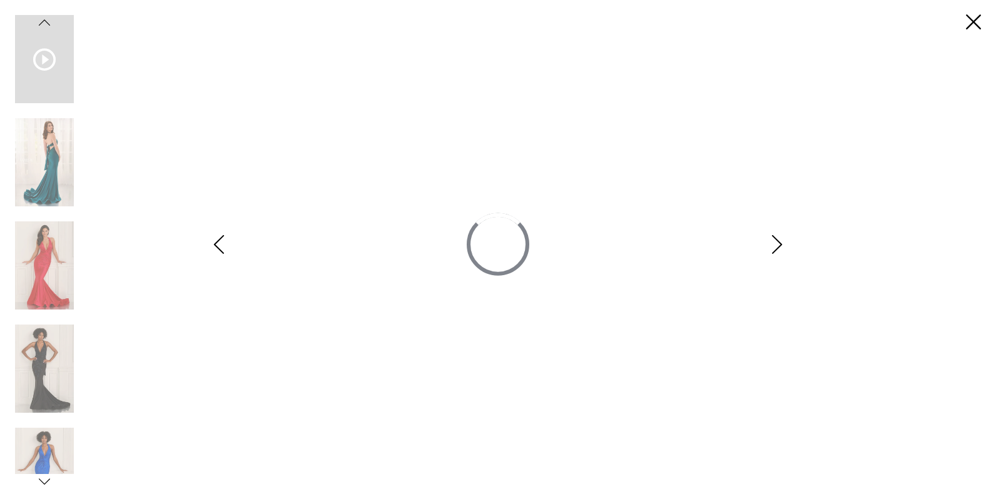
click at [779, 246] on icon "Style CL6133 Colette by Daphne Views dialog" at bounding box center [776, 244] width 31 height 19
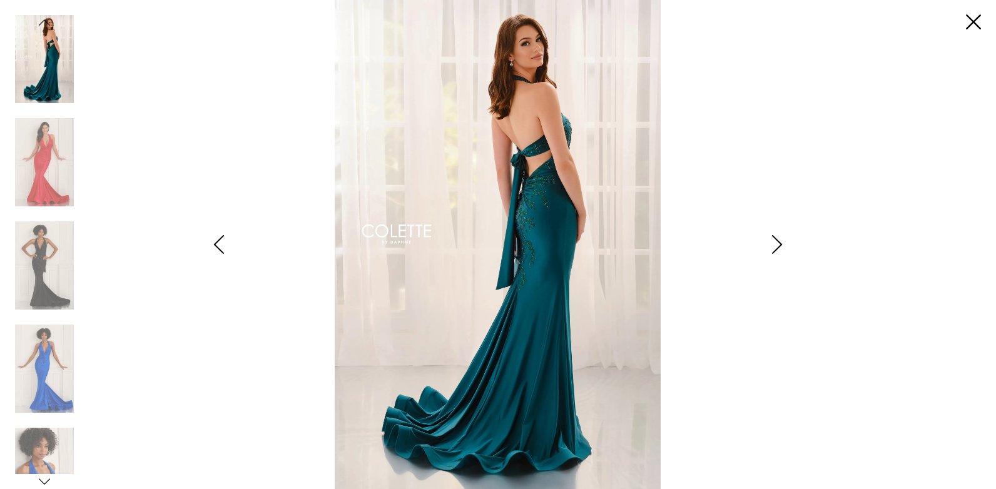
click at [779, 246] on icon "Style CL6133 Colette by Daphne Views dialog" at bounding box center [776, 244] width 31 height 19
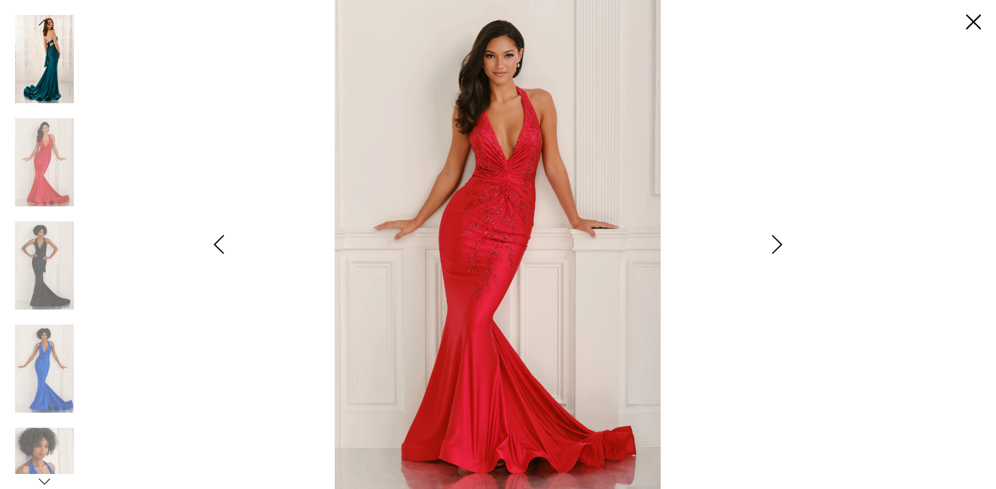
click at [779, 246] on icon "Style CL6133 Colette by Daphne Views dialog" at bounding box center [776, 244] width 31 height 19
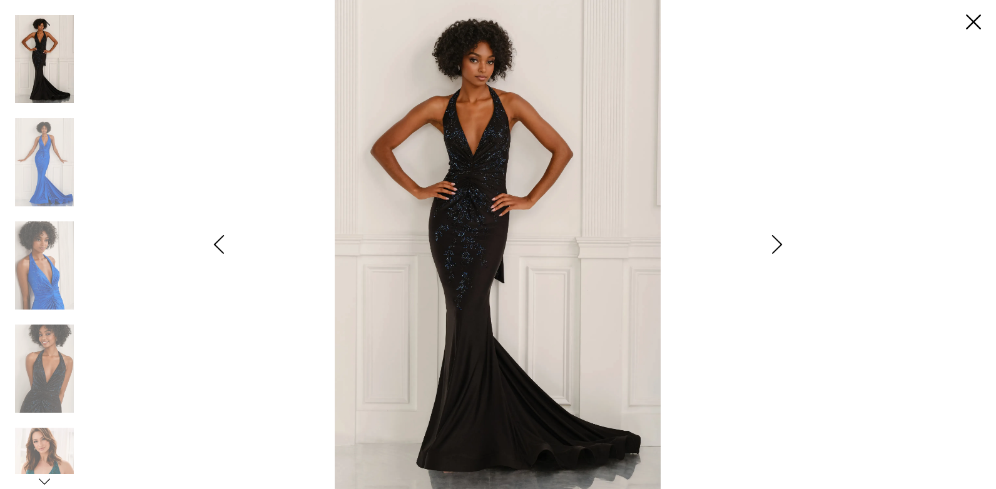
click at [779, 246] on icon "Style CL6133 Colette by Daphne Views dialog" at bounding box center [776, 244] width 31 height 19
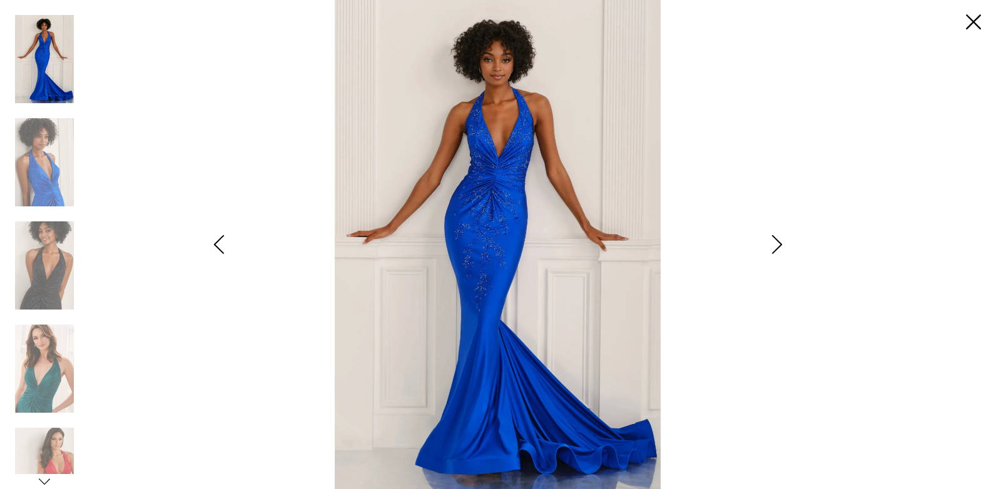
click at [779, 246] on icon "Style CL6133 Colette by Daphne Views dialog" at bounding box center [776, 244] width 31 height 19
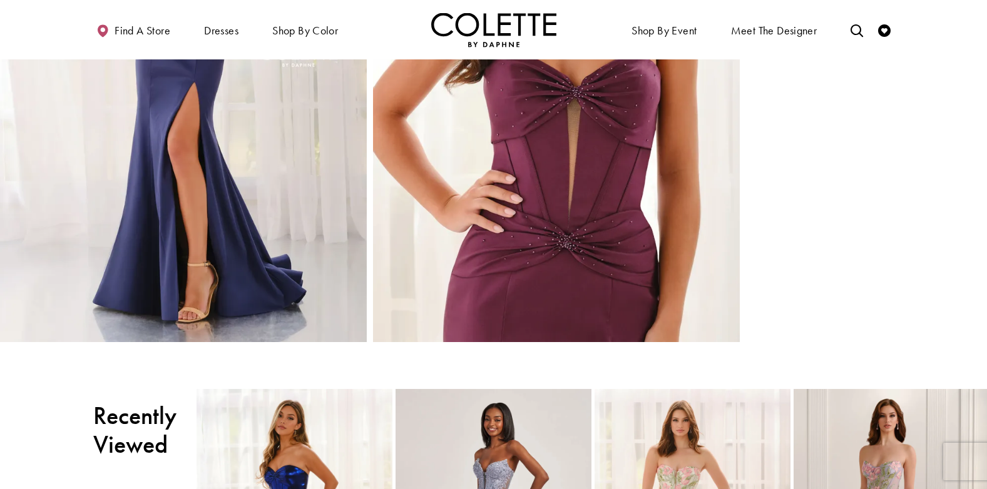
scroll to position [1501, 0]
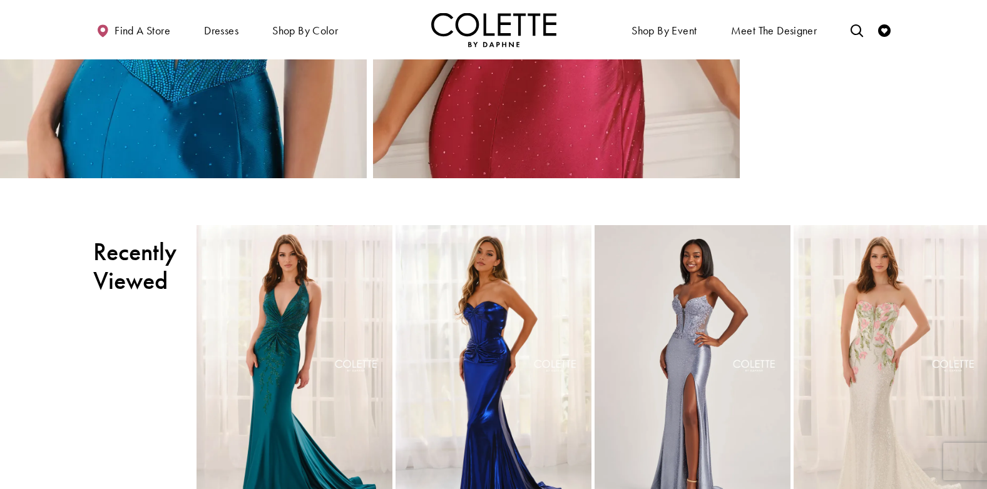
scroll to position [1627, 0]
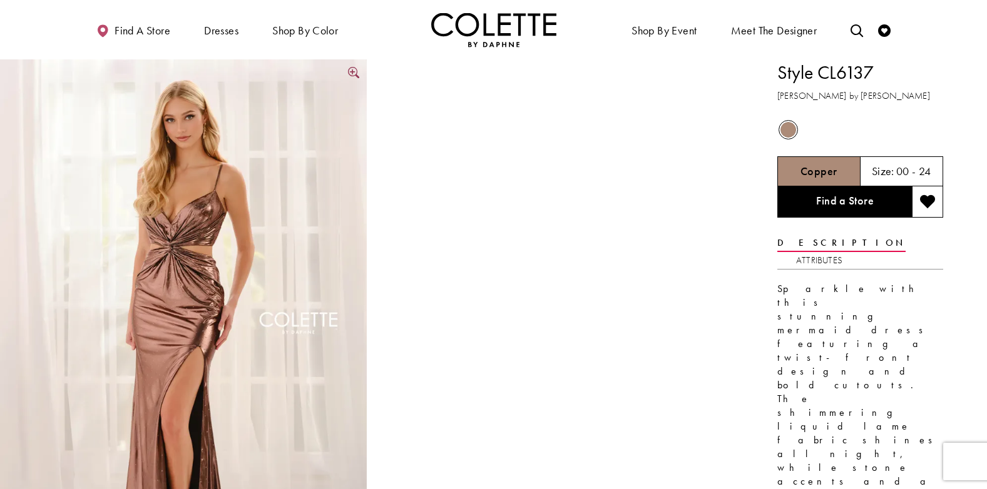
click at [294, 265] on img "Full size Style CL6137 Colette by Daphne #0 default Copper frontface vertical p…" at bounding box center [183, 334] width 367 height 550
